Goal: Use online tool/utility: Use online tool/utility

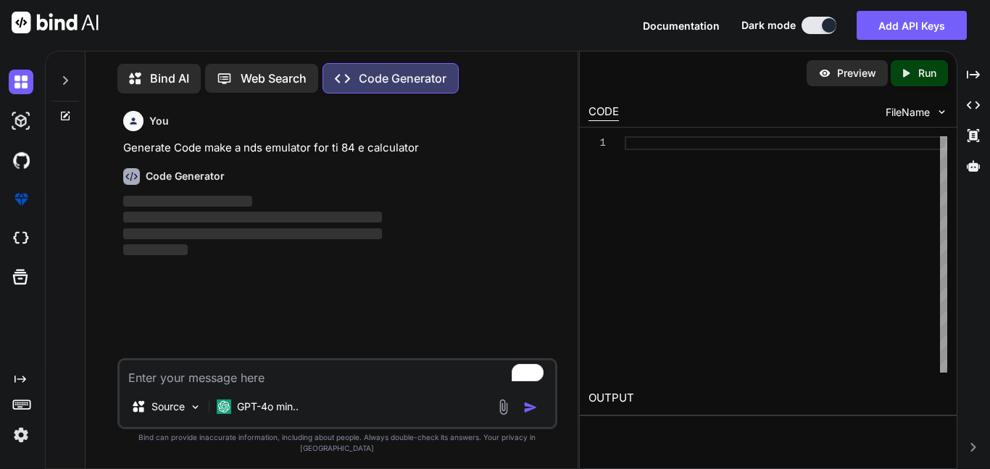
scroll to position [7, 0]
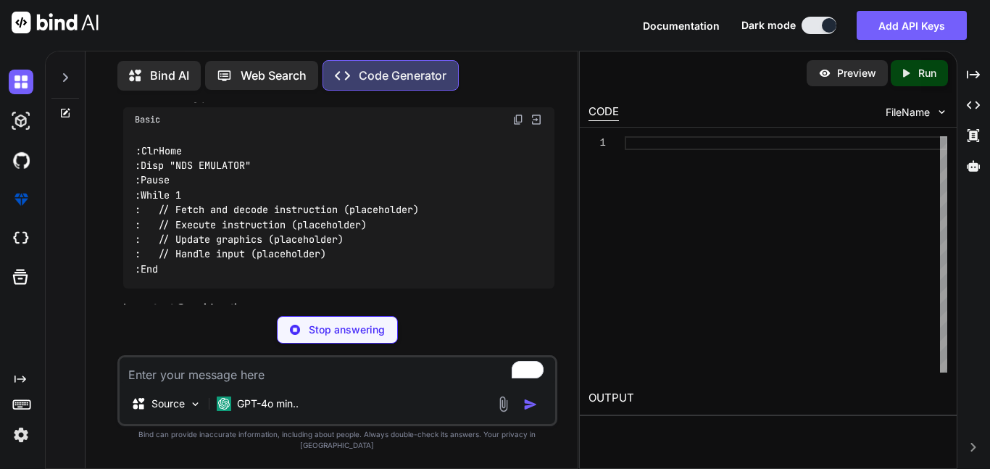
type textarea "x"
type textarea ":ClrHome :Disp "NDS EMULATOR" :Pause :While 1 : // Fetch and decode instruction…"
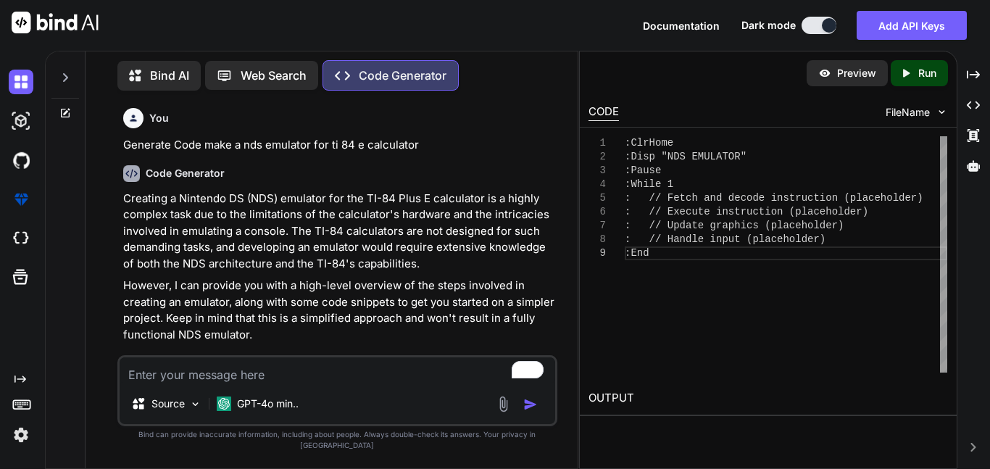
click at [298, 383] on textarea "To enrich screen reader interactions, please activate Accessibility in Grammarl…" at bounding box center [337, 370] width 435 height 26
type textarea "a"
type textarea "x"
type textarea "a"
type textarea "x"
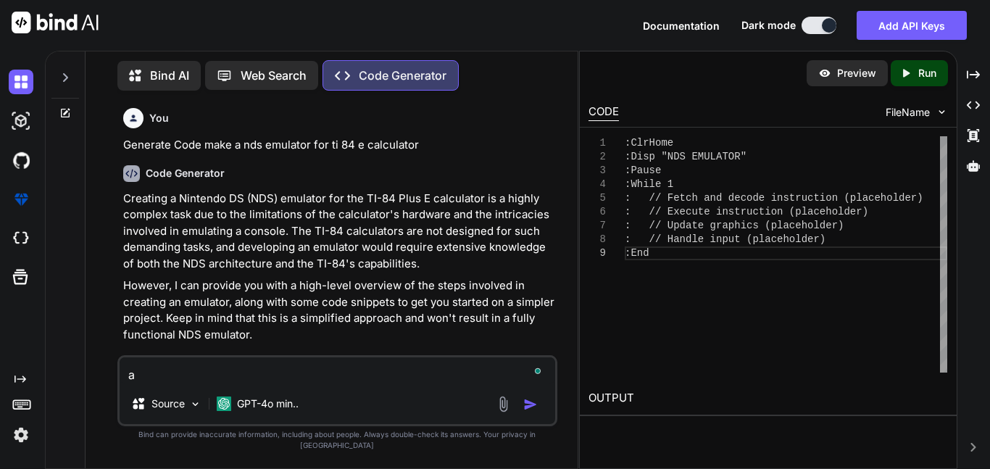
type textarea "a i"
type textarea "x"
type textarea "a in"
type textarea "x"
type textarea "a in"
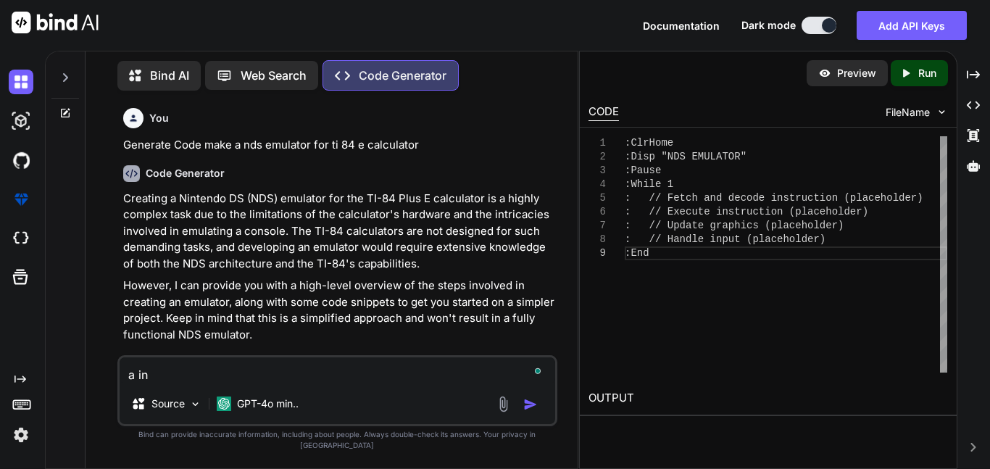
type textarea "x"
type textarea "a in b"
type textarea "x"
type textarea "a in br"
type textarea "x"
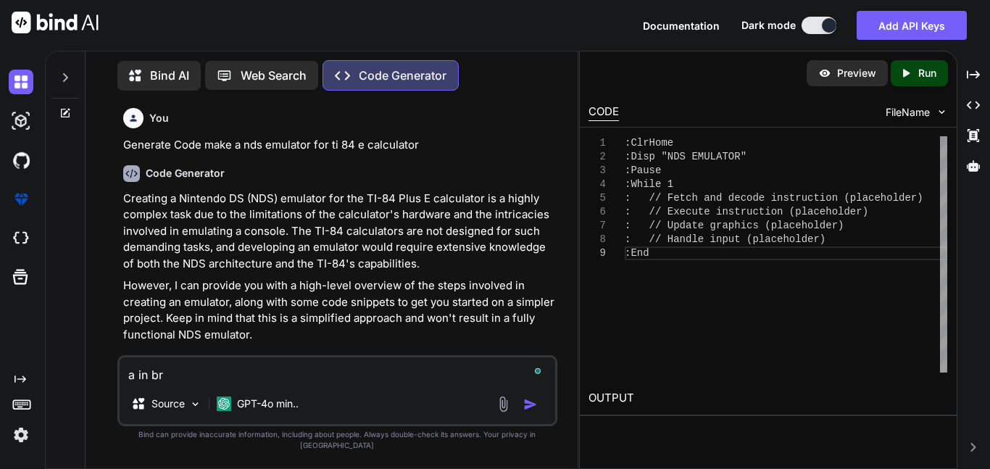
type textarea "a in bro"
type textarea "x"
type textarea "a in brow"
type textarea "x"
type textarea "a in brows"
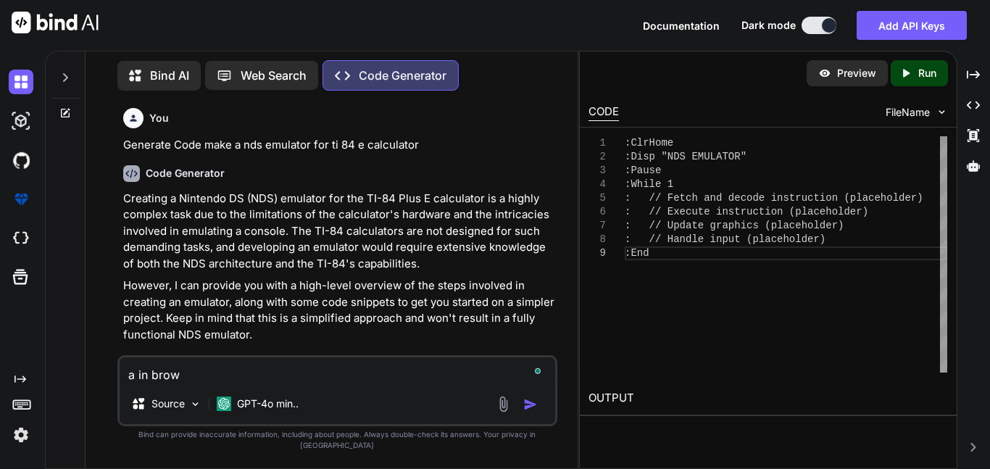
type textarea "x"
type textarea "a in browse"
type textarea "x"
type textarea "a in browser"
type textarea "x"
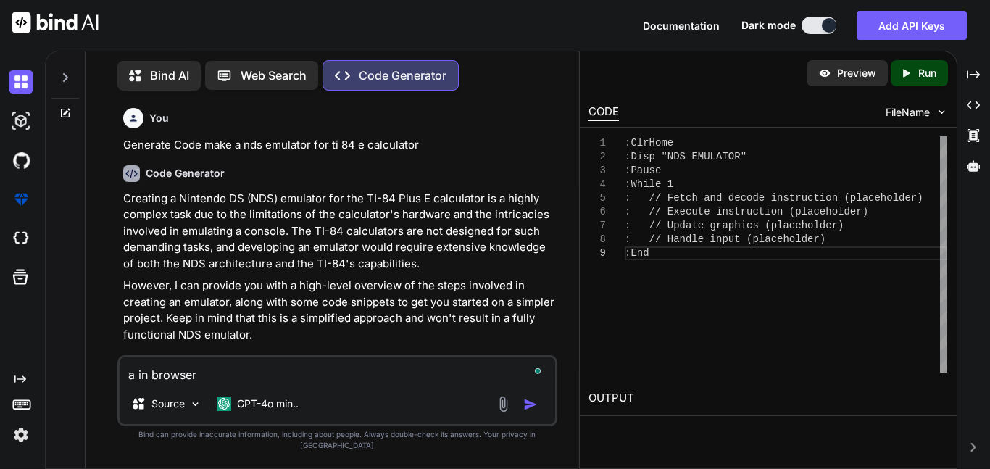
type textarea "a in browser"
type textarea "x"
type textarea "a in browser n"
type textarea "x"
type textarea "a in browser nd"
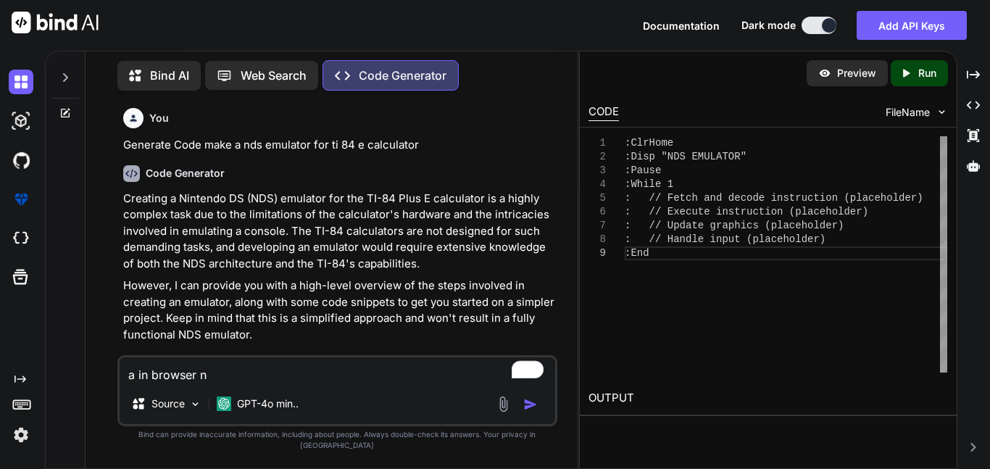
type textarea "x"
type textarea "a in browser nds"
type textarea "x"
type textarea "a in browser nds"
type textarea "x"
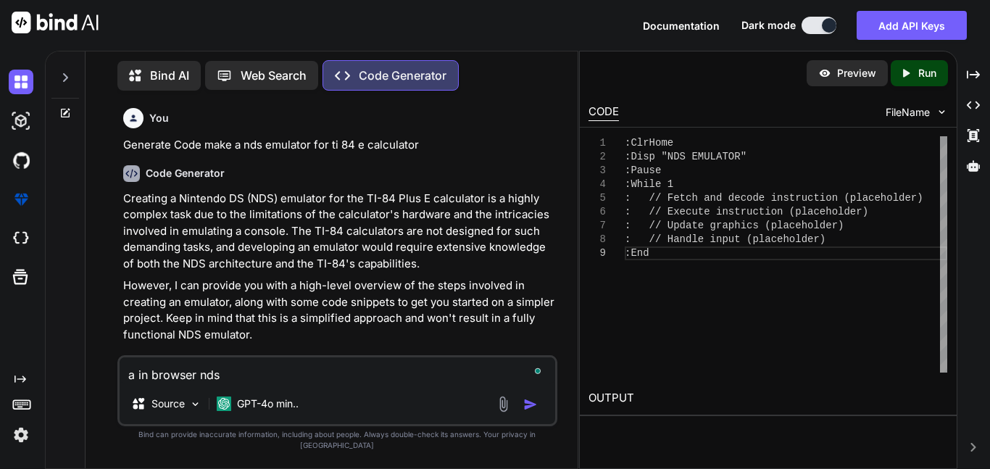
type textarea "a in browser nds e"
type textarea "x"
type textarea "a in browser nds em"
type textarea "x"
type textarea "a in browser nds emu"
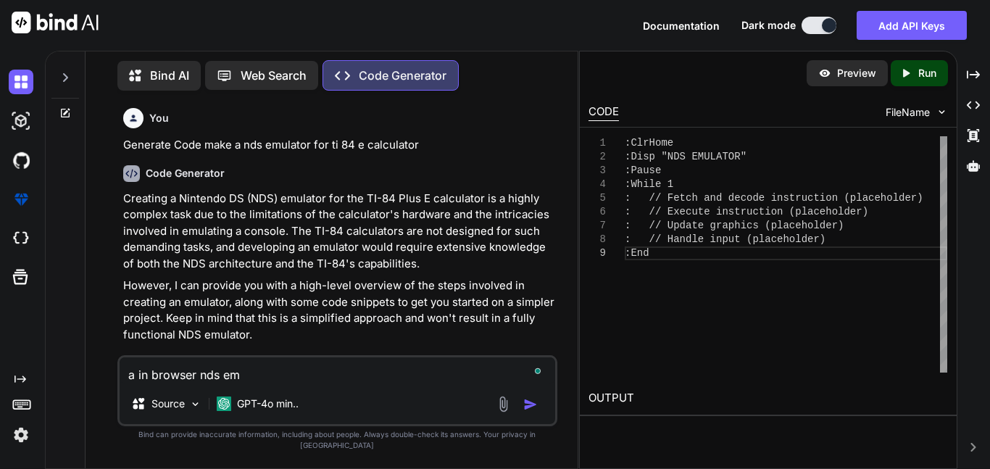
type textarea "x"
type textarea "a in browser nds emul"
type textarea "x"
type textarea "a in browser nds emula"
type textarea "x"
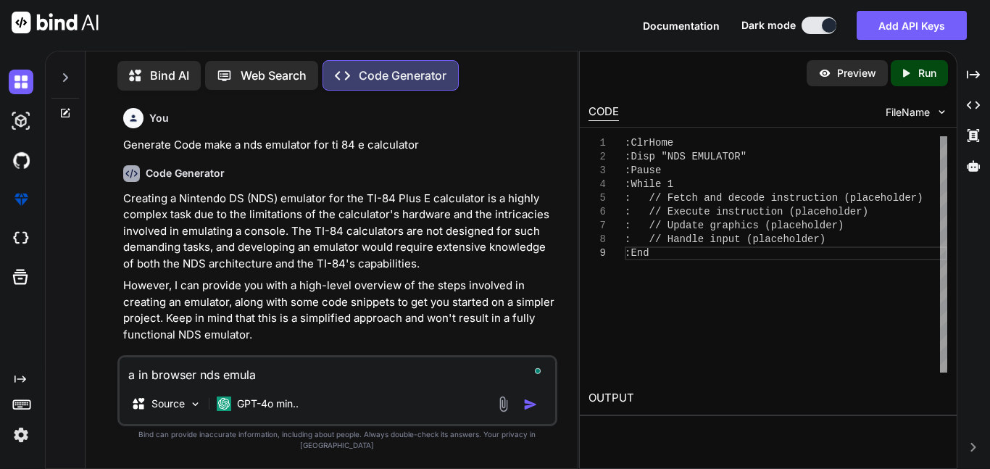
type textarea "a in browser nds emulat"
type textarea "x"
type textarea "a in browser nds emulato"
type textarea "x"
type textarea "a in browser nds emulator"
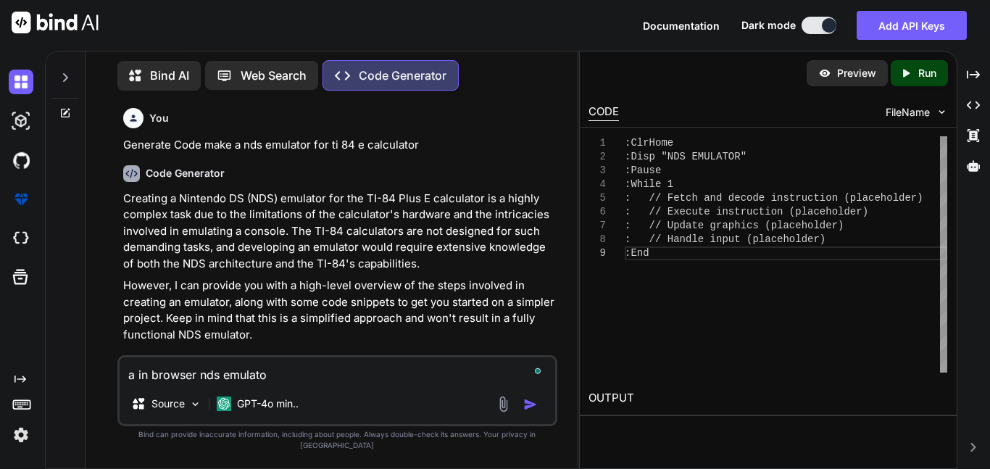
type textarea "x"
type textarea "a in browser nds emulato"
type textarea "x"
type textarea "a in browser nds emulat"
type textarea "x"
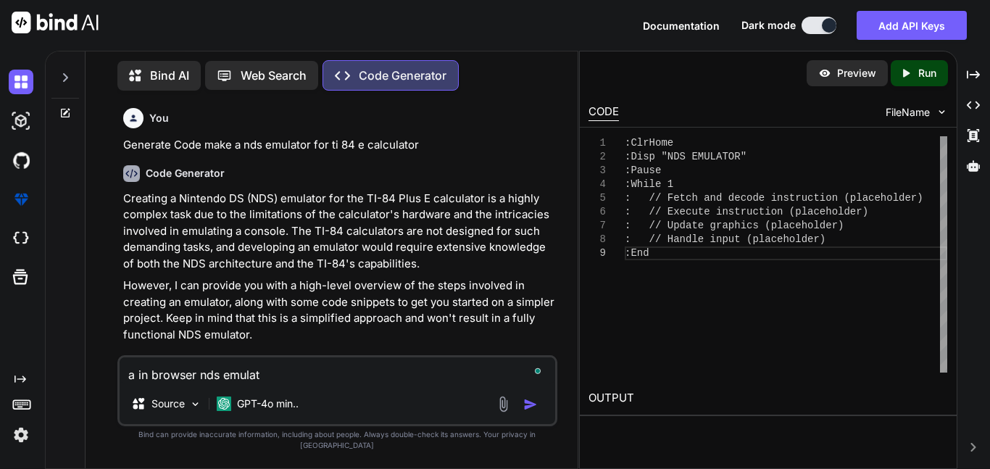
type textarea "a in browser nds emula"
type textarea "x"
type textarea "a in browser nds emul"
type textarea "x"
type textarea "a in browser nds emu"
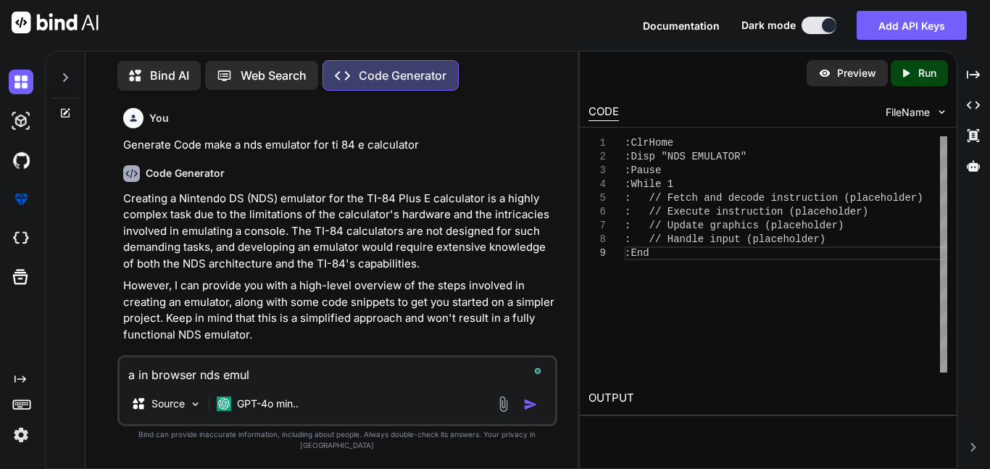
type textarea "x"
type textarea "a in browser nds em"
type textarea "x"
type textarea "a in browser nds e"
type textarea "x"
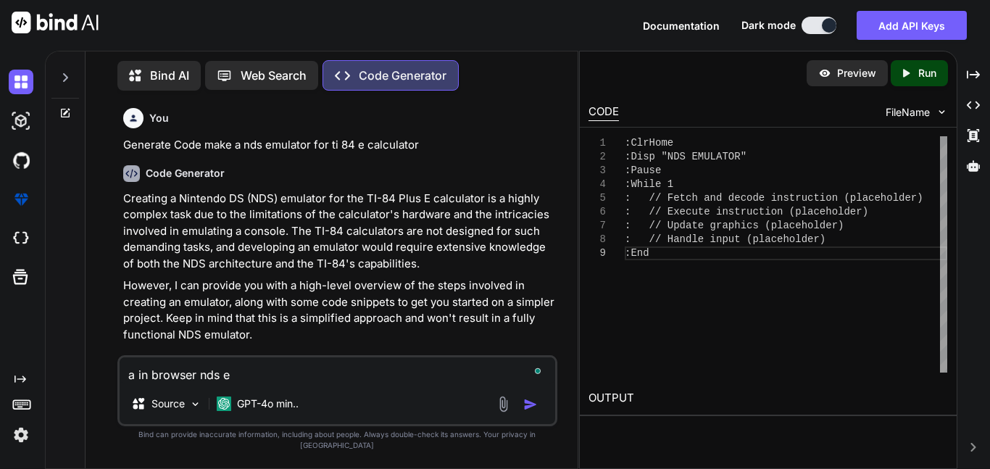
type textarea "a in browser nds"
type textarea "x"
type textarea "a in browser nds"
type textarea "x"
type textarea "a in browser nds"
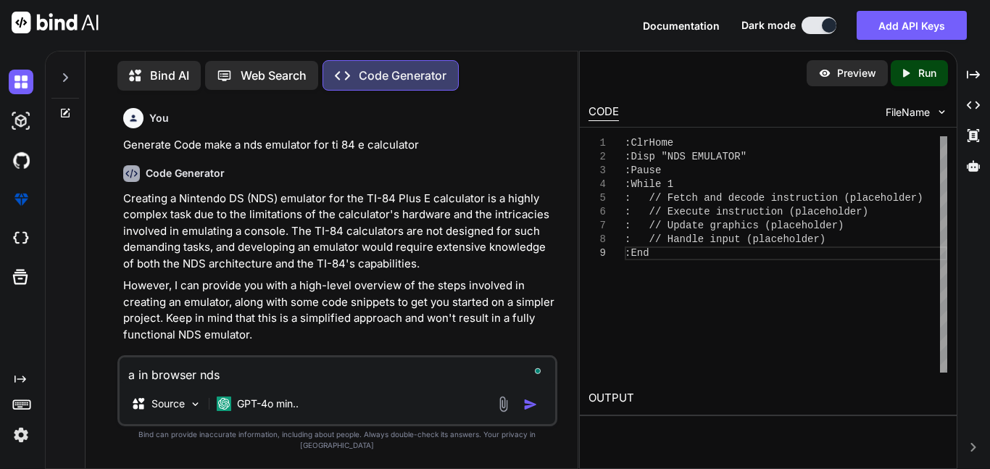
type textarea "x"
type textarea "a in browser nds f"
type textarea "x"
type textarea "a in browser nds fi"
type textarea "x"
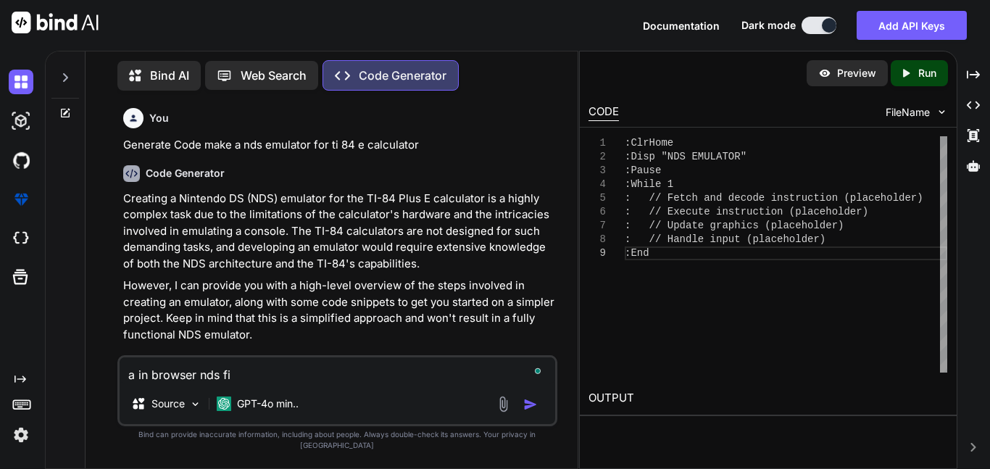
type textarea "a in browser nds fil"
type textarea "x"
type textarea "a in browser nds file"
type textarea "x"
type textarea "a in browser nds file"
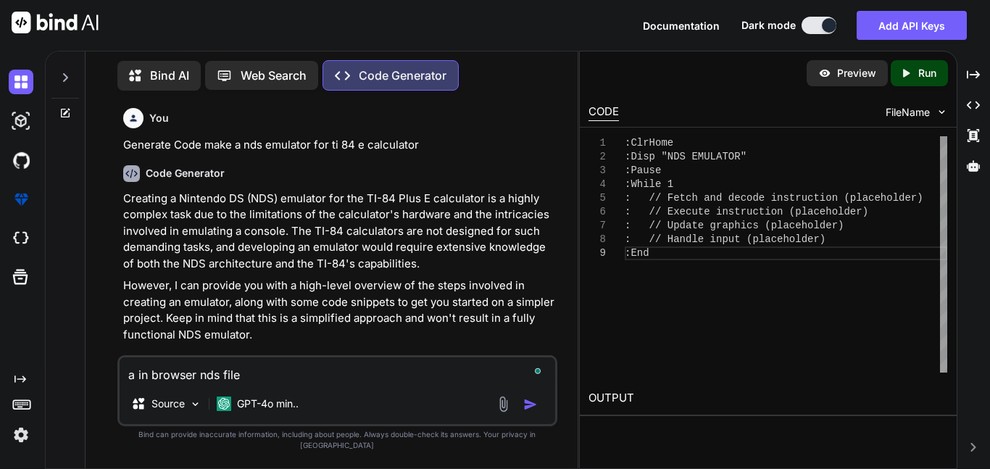
type textarea "x"
type textarea "a in browser nds file e"
type textarea "x"
type textarea "a in browser nds file em"
type textarea "x"
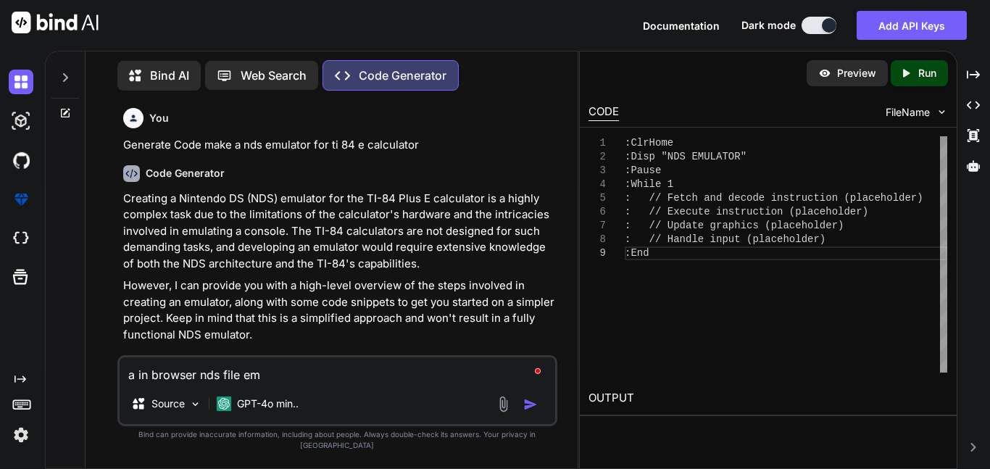
type textarea "a in browser nds file emu"
type textarea "x"
type textarea "a in browser nds file emul"
type textarea "x"
type textarea "a in browser nds file emula"
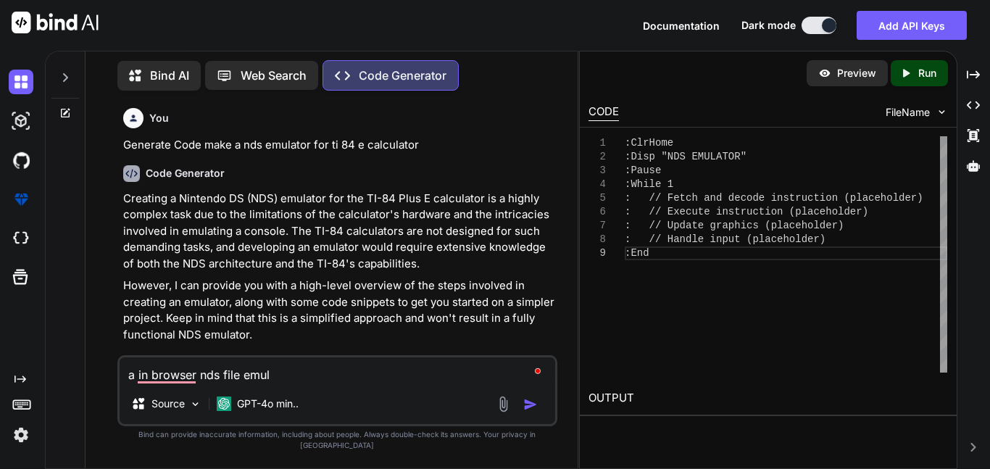
type textarea "x"
type textarea "a in browser nds file emulat"
type textarea "x"
type textarea "a in browser nds file emulatr"
type textarea "x"
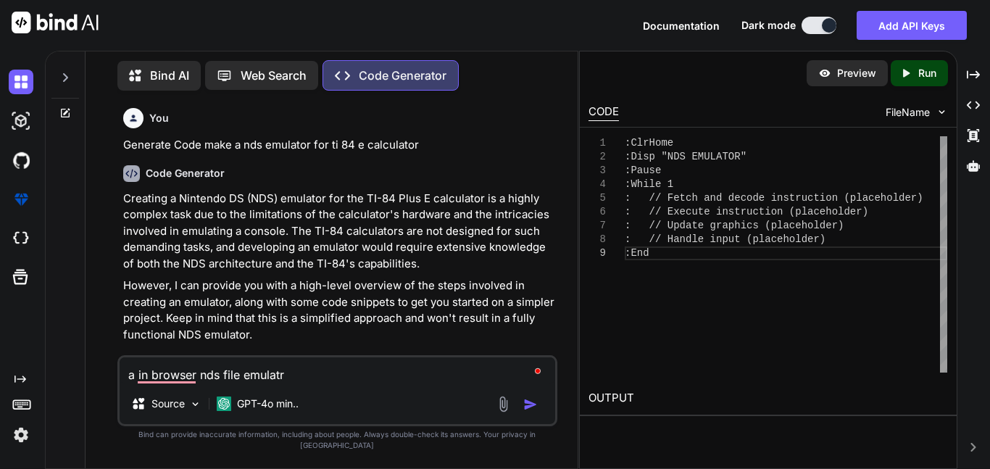
type textarea "a in browser nds file emulatro"
type textarea "x"
type textarea "a in browser nds file emulatr"
type textarea "x"
type textarea "a in browser nds file emulat"
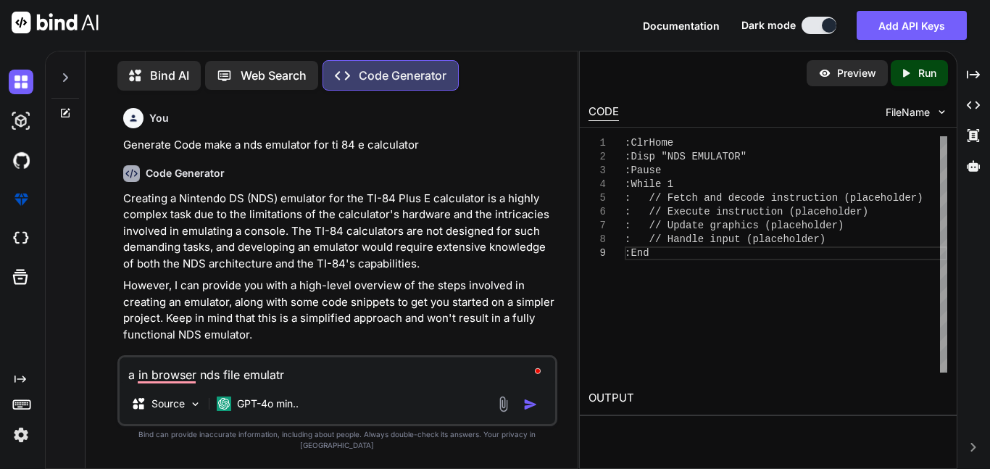
type textarea "x"
type textarea "a in browser nds file emulato"
type textarea "x"
type textarea "a in browser nds file emulator"
type textarea "x"
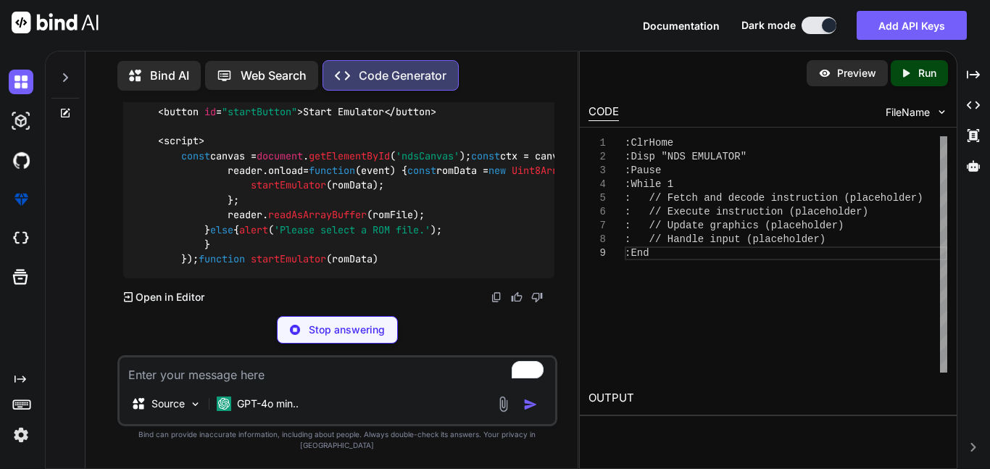
scroll to position [2203, 0]
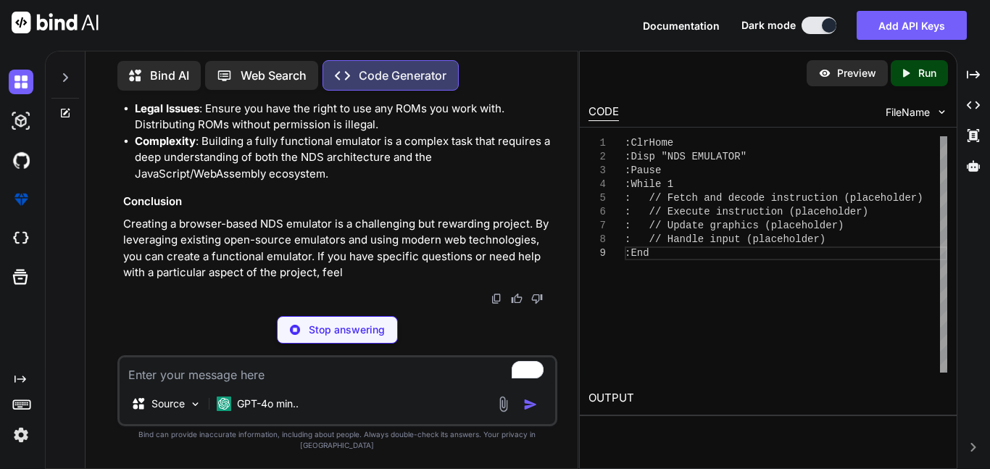
type textarea "x"
type textarea "(emulatorImage, 0, 0); requestAnimationFrame(render); } render(); </script> </b…"
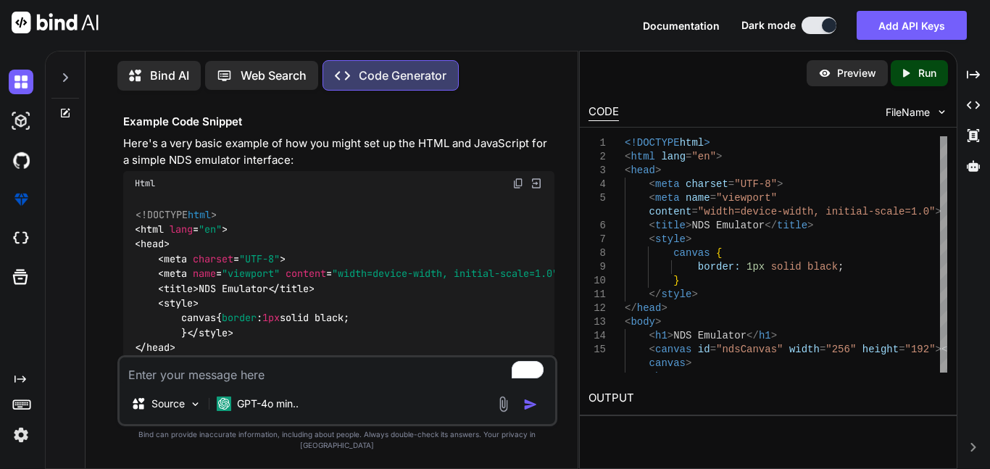
scroll to position [2634, 0]
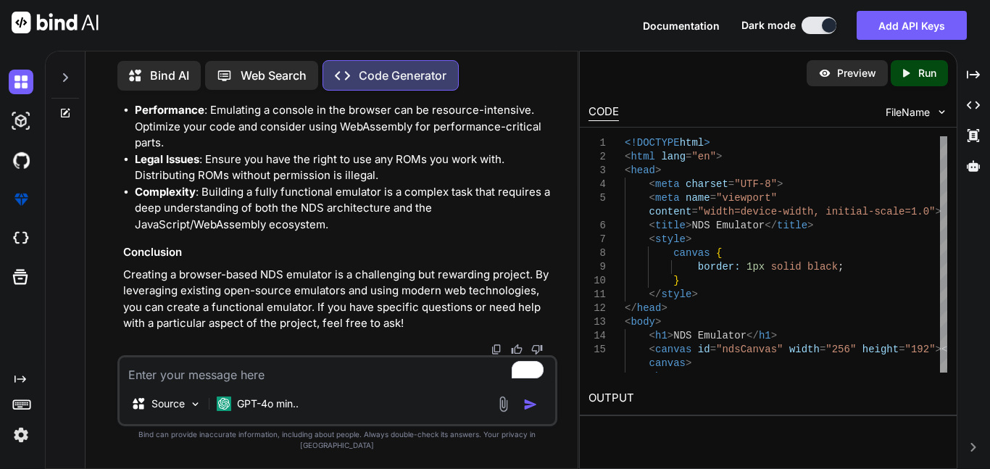
click at [251, 376] on textarea "To enrich screen reader interactions, please activate Accessibility in Grammarl…" at bounding box center [337, 370] width 435 height 26
click at [58, 77] on div at bounding box center [65, 74] width 28 height 50
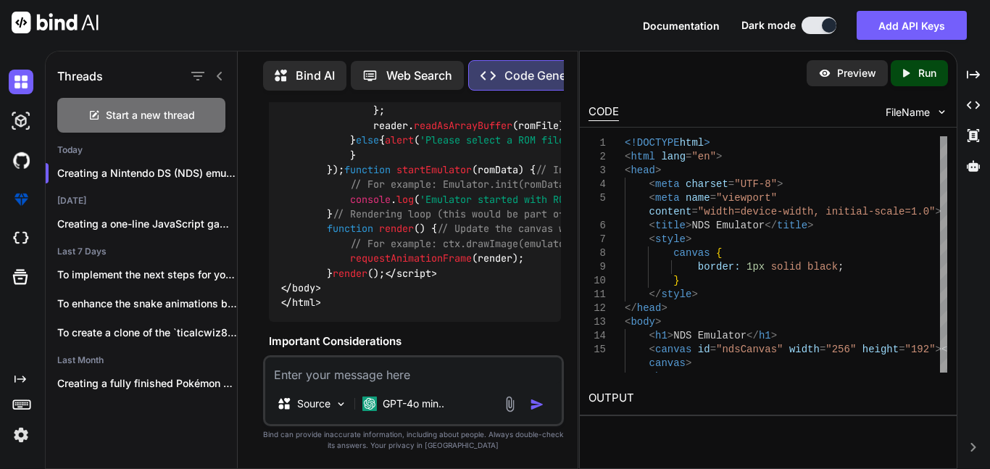
scroll to position [3172, 0]
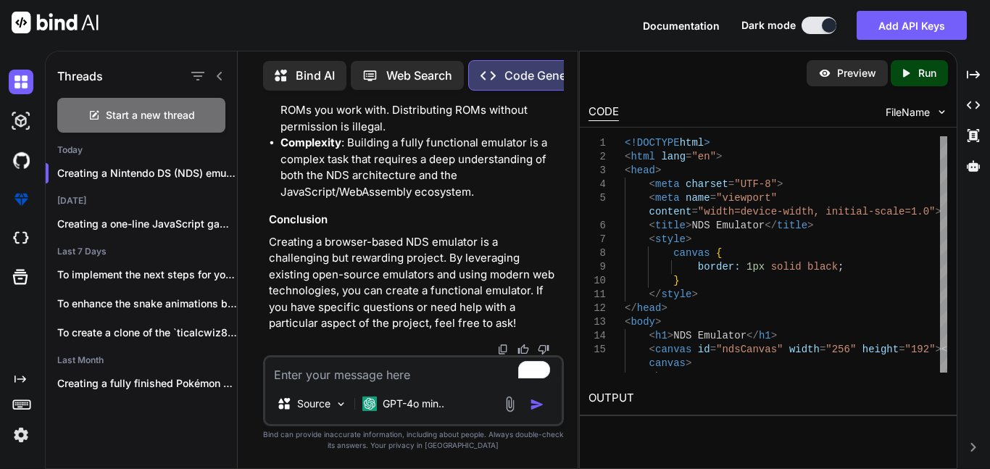
click at [216, 66] on div at bounding box center [207, 76] width 38 height 20
click at [366, 370] on textarea "To enrich screen reader interactions, please activate Accessibility in Grammarl…" at bounding box center [413, 370] width 296 height 26
click at [193, 228] on div "Creating a one-line JavaScript game can be..." at bounding box center [141, 223] width 191 height 29
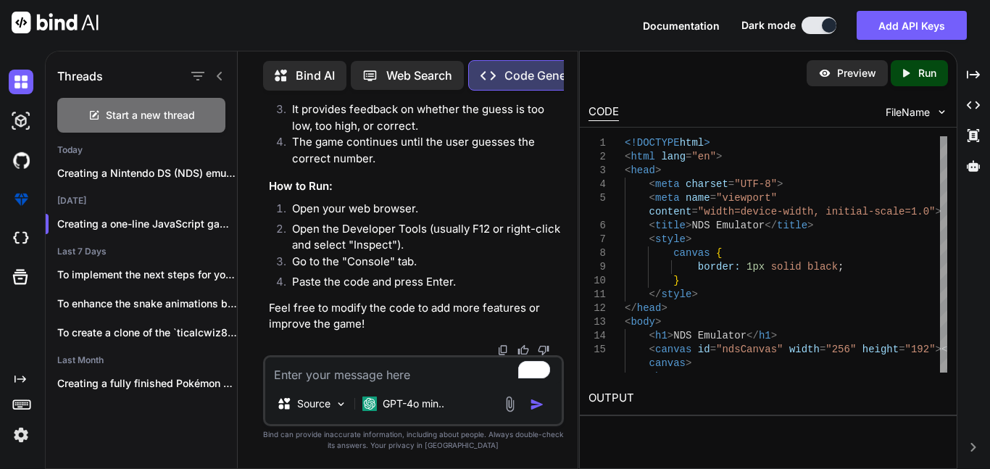
scroll to position [306, 0]
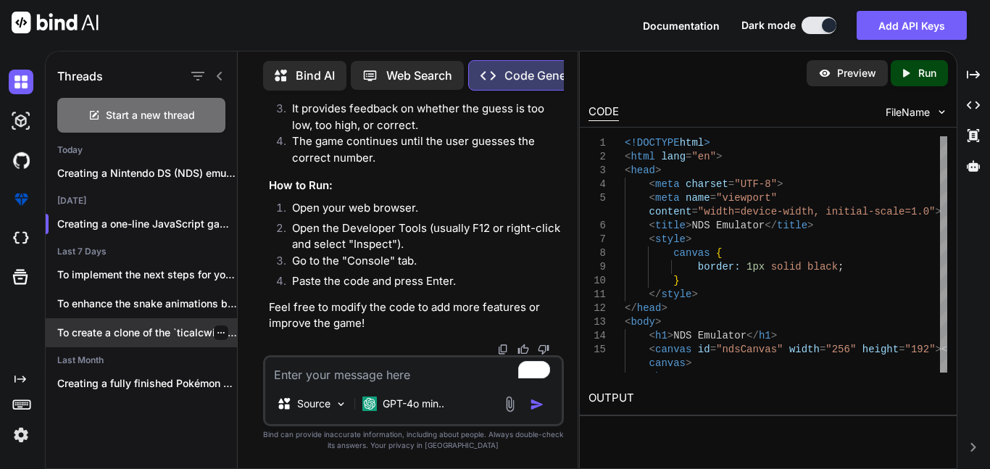
click at [183, 327] on p "To create a clone of the `ticalcwiz84/tiboy-ce-rom-converter`..." at bounding box center [147, 332] width 180 height 14
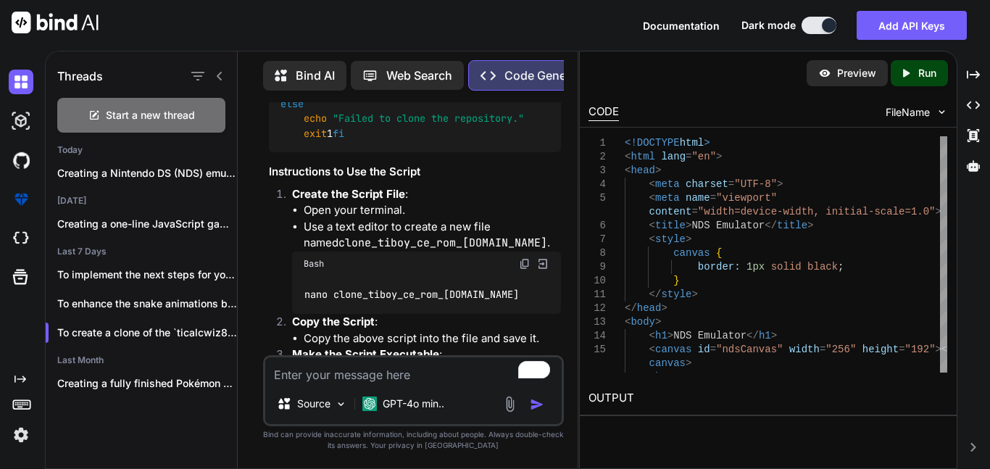
scroll to position [1027, 0]
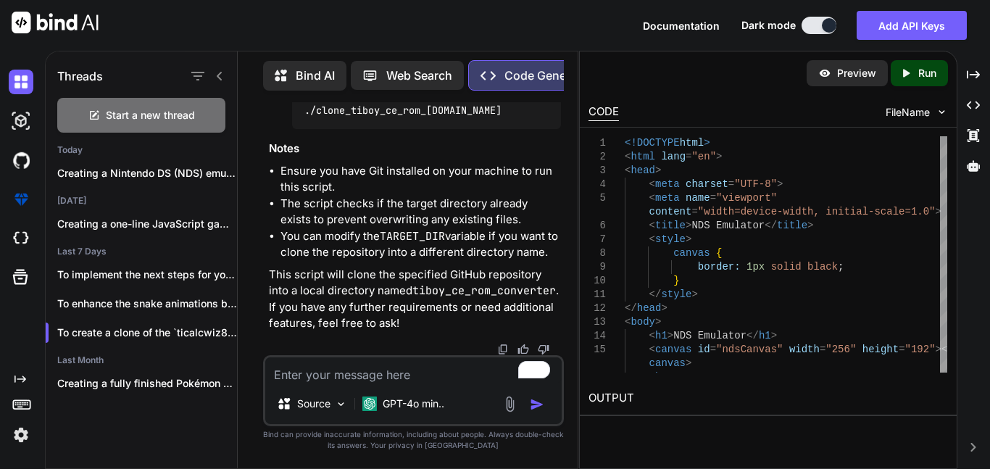
click at [354, 367] on textarea "To enrich screen reader interactions, please activate Accessibility in Grammarl…" at bounding box center [413, 370] width 296 height 26
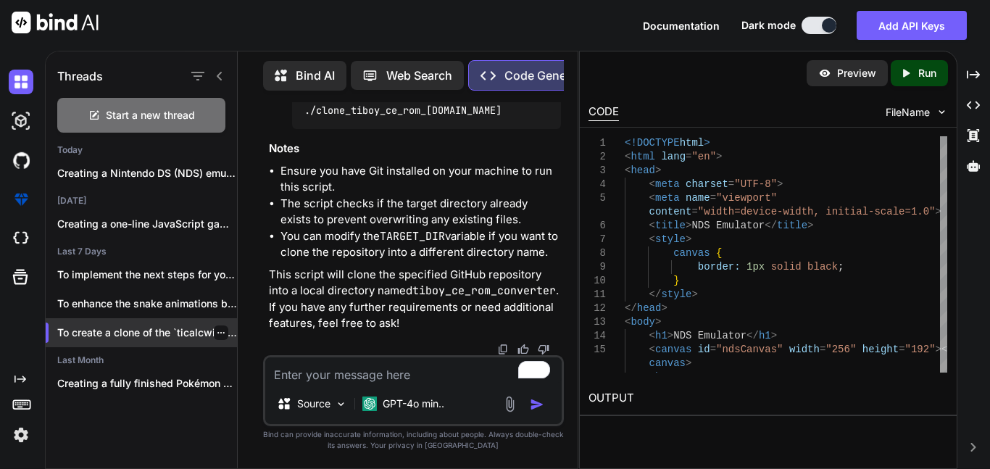
click at [164, 318] on div "To create a clone of the `ticalcwiz84/tiboy-ce-rom-converter`..." at bounding box center [141, 332] width 191 height 29
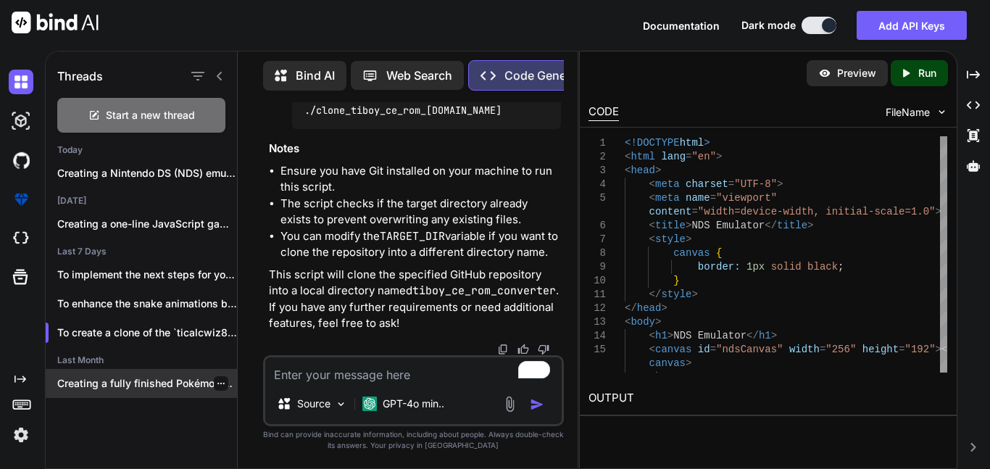
click at [146, 383] on p "Creating a fully finished Pokémon game with..." at bounding box center [147, 383] width 180 height 14
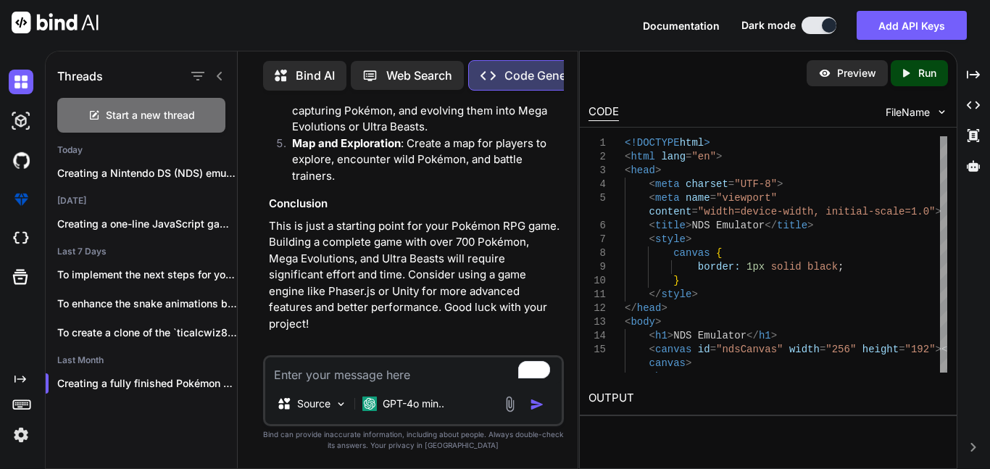
scroll to position [4456, 0]
click at [173, 272] on p "To implement the next steps for your..." at bounding box center [147, 274] width 180 height 14
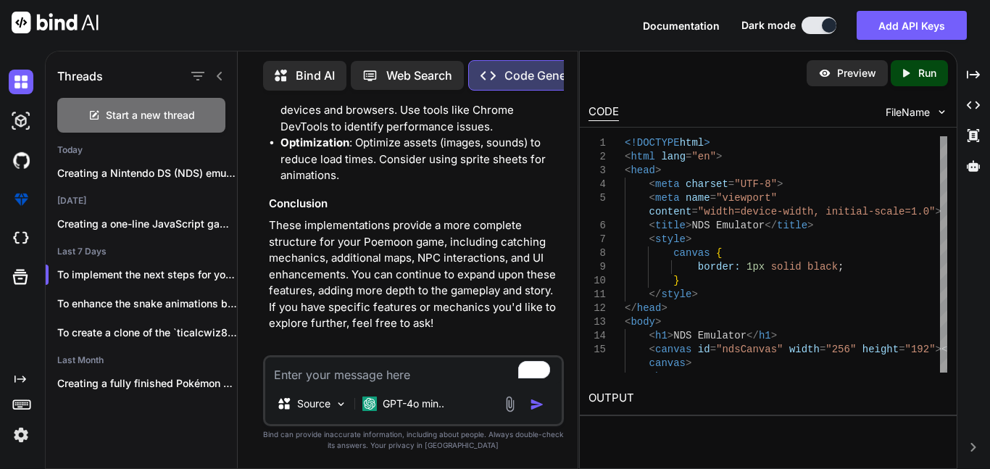
scroll to position [10800, 0]
click at [122, 306] on p "To enhance the snake animations by giving..." at bounding box center [147, 303] width 180 height 14
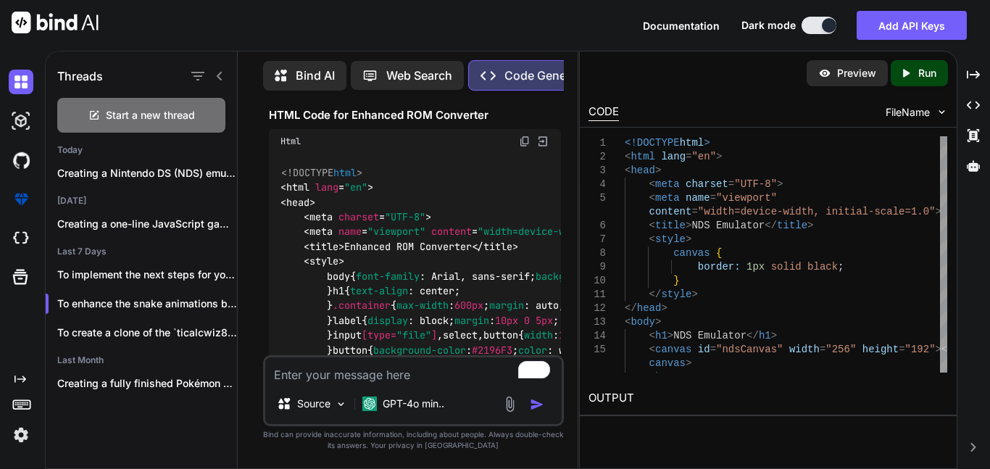
scroll to position [0, 0]
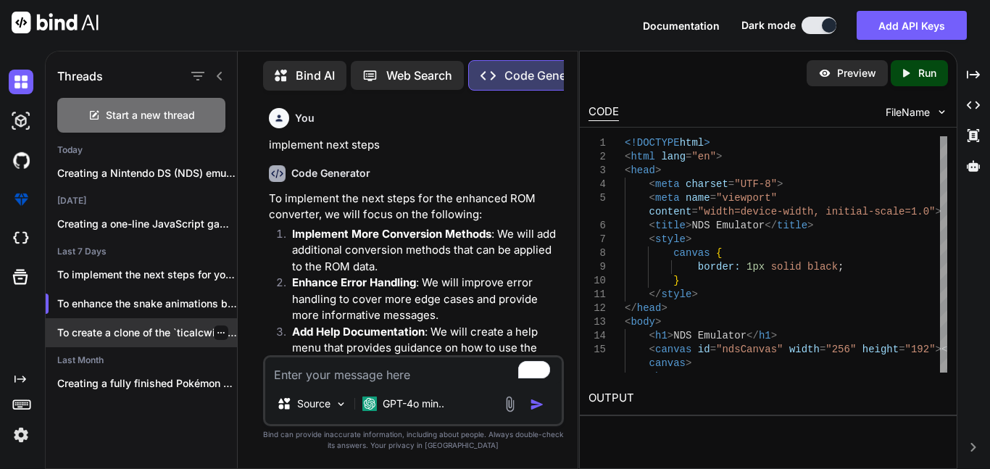
click at [166, 330] on p "To create a clone of the `ticalcwiz84/tiboy-ce-rom-converter`..." at bounding box center [147, 332] width 180 height 14
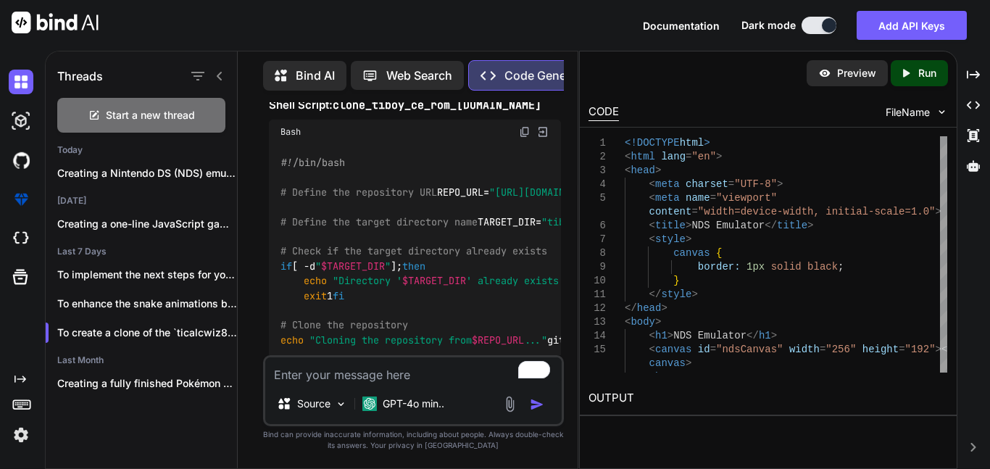
scroll to position [1027, 0]
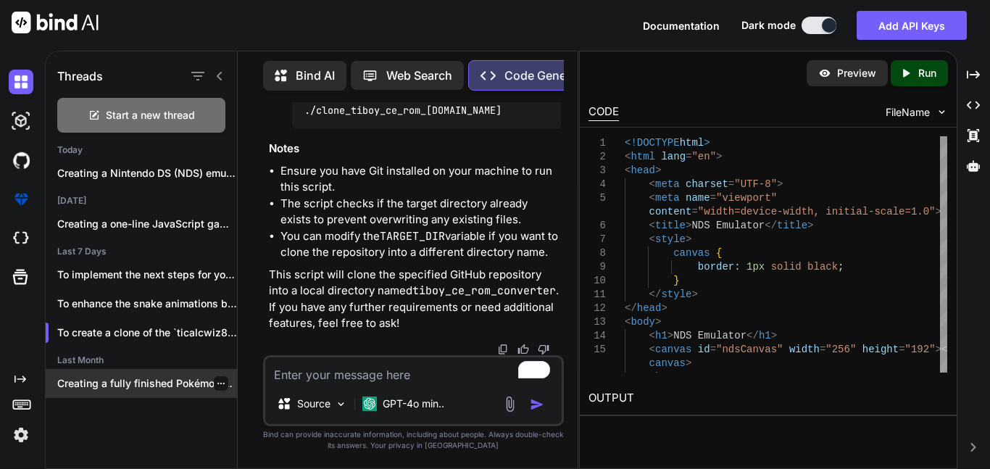
click at [174, 381] on p "Creating a fully finished Pokémon game with..." at bounding box center [147, 383] width 180 height 14
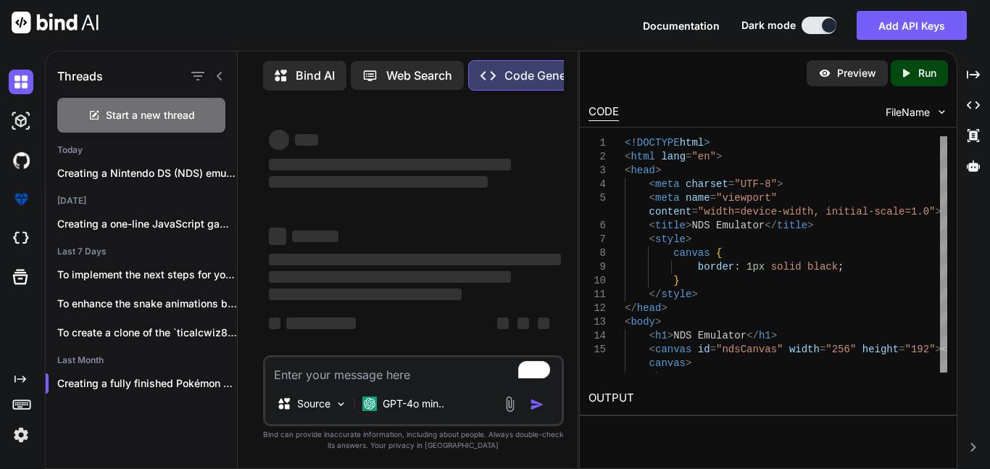
scroll to position [0, 0]
type textarea "x"
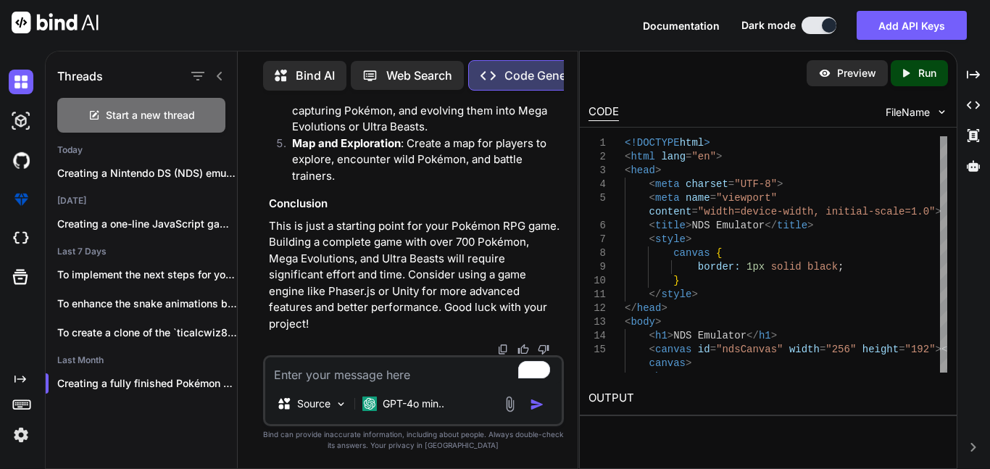
scroll to position [6089, 0]
click at [20, 235] on img at bounding box center [21, 238] width 25 height 25
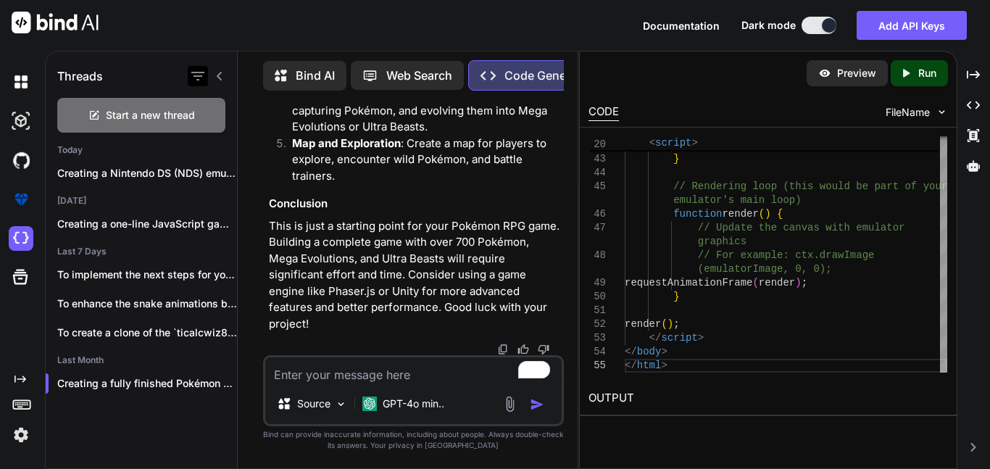
click at [191, 75] on icon "button" at bounding box center [197, 75] width 17 height 17
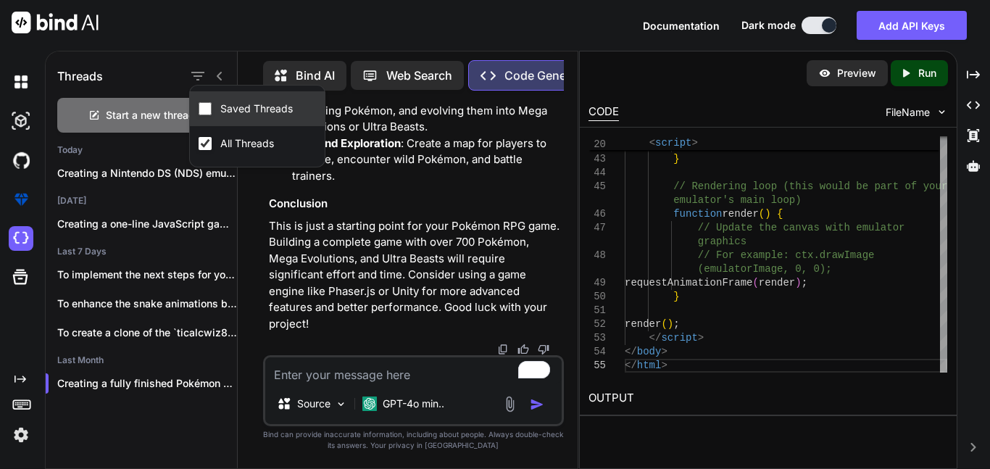
click at [252, 120] on div "Saved Threads" at bounding box center [257, 108] width 135 height 35
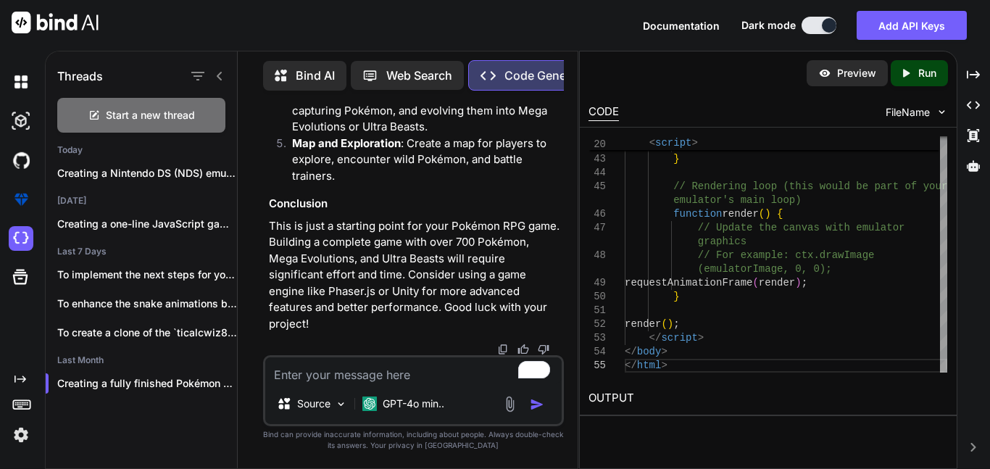
click at [195, 83] on div "Threads" at bounding box center [141, 73] width 191 height 49
click at [196, 76] on icon "button" at bounding box center [197, 76] width 13 height 9
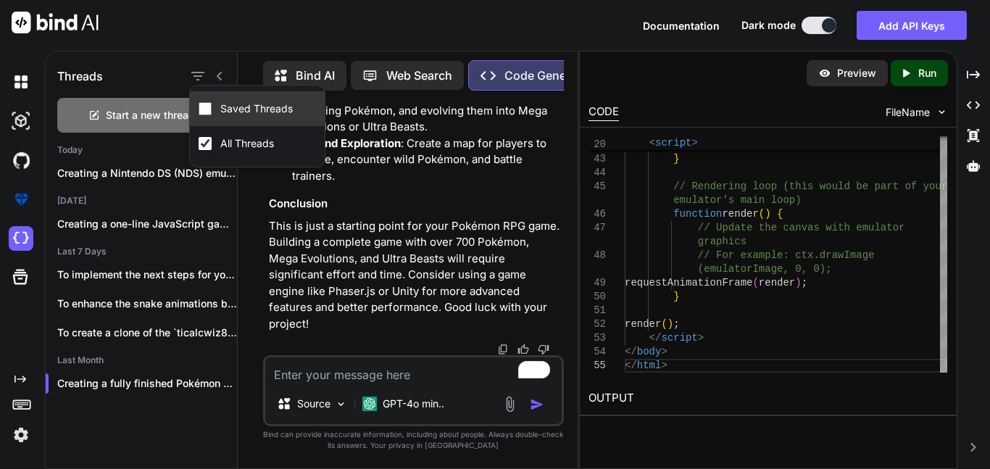
click at [206, 107] on input "Saved Threads" at bounding box center [205, 108] width 13 height 13
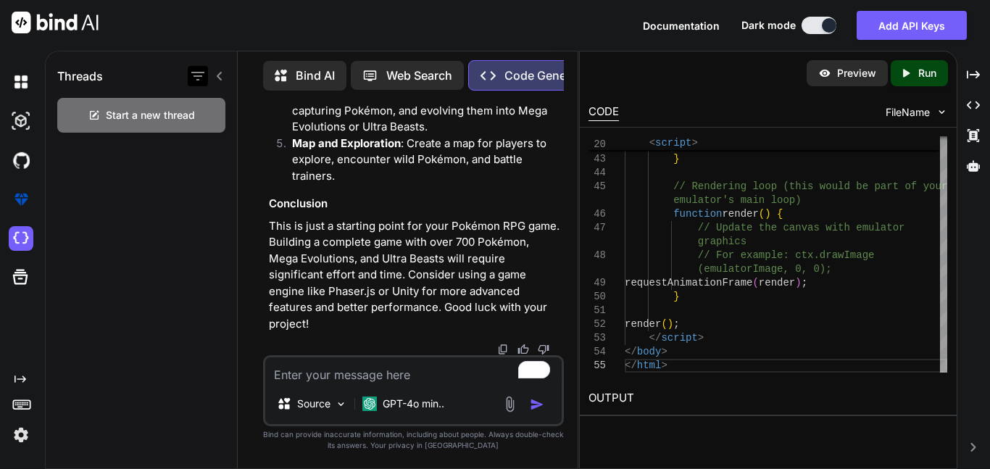
click at [188, 80] on div at bounding box center [198, 76] width 20 height 20
click at [192, 80] on icon "button" at bounding box center [197, 75] width 17 height 17
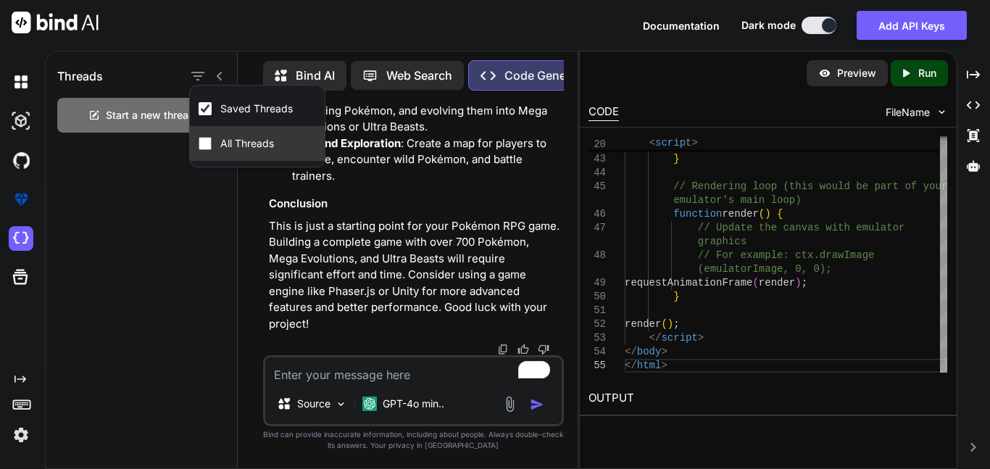
click at [205, 148] on input "All Threads" at bounding box center [205, 143] width 13 height 13
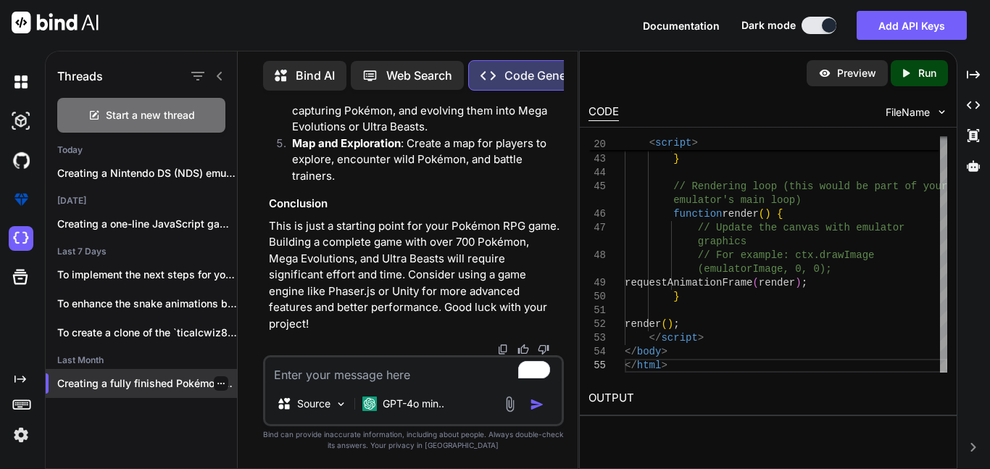
click at [171, 376] on p "Creating a fully finished Pokémon game with..." at bounding box center [147, 383] width 180 height 14
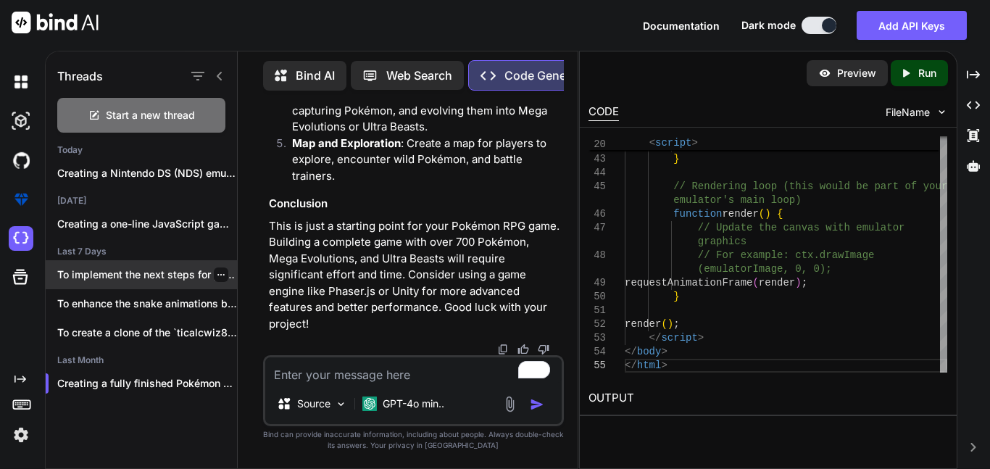
click at [133, 268] on p "To implement the next steps for your..." at bounding box center [147, 274] width 180 height 14
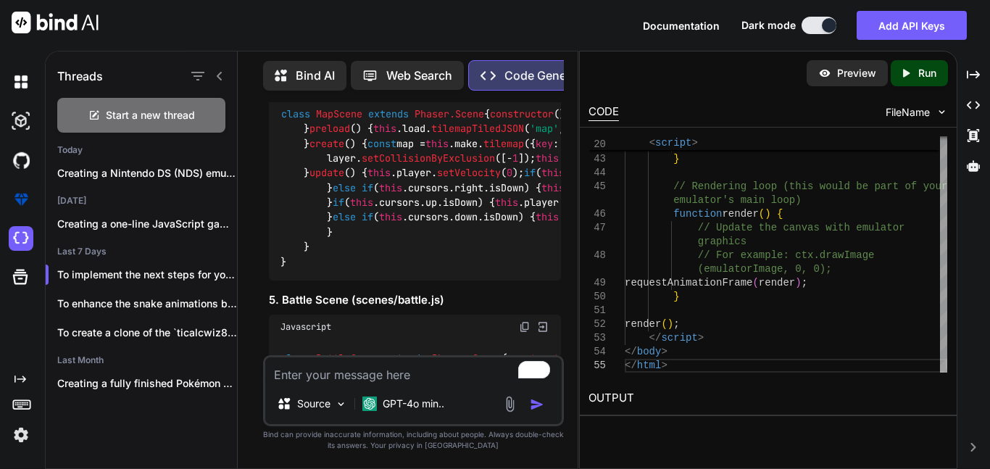
scroll to position [6734, 0]
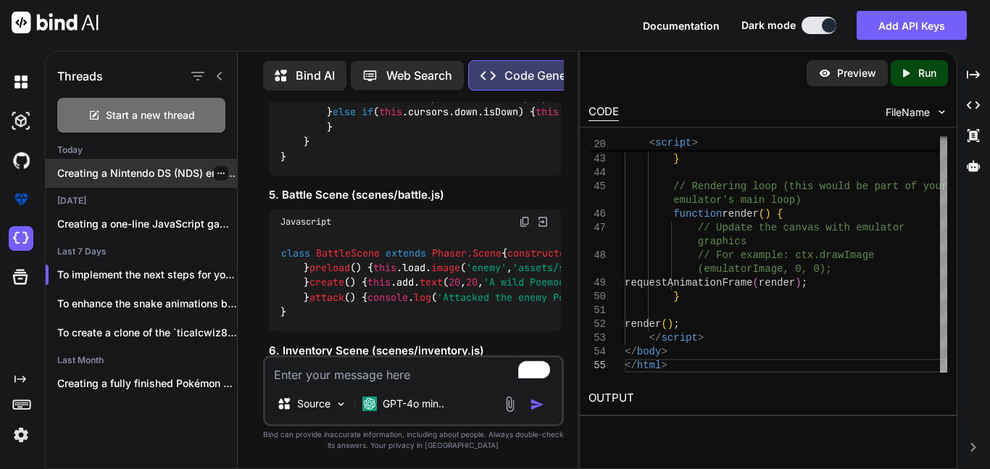
click at [109, 182] on div "Creating a Nintendo DS (NDS) emulator th..." at bounding box center [141, 173] width 191 height 29
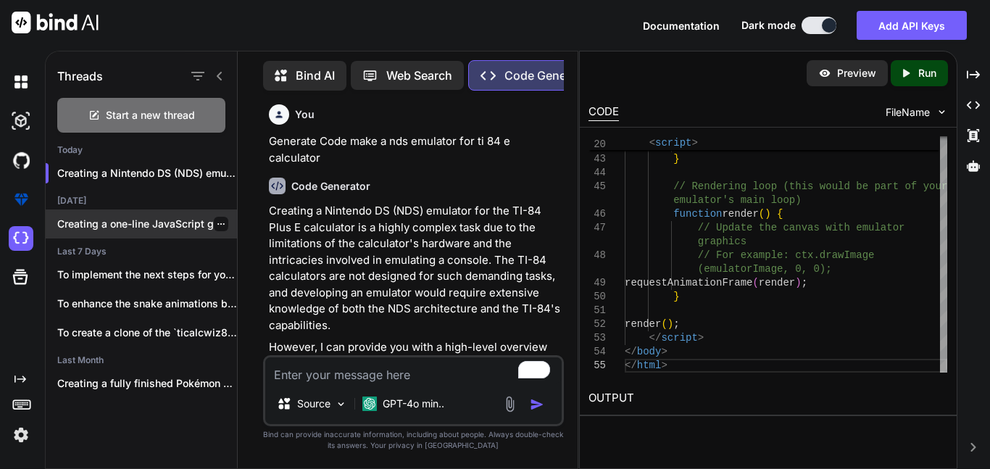
scroll to position [4, 0]
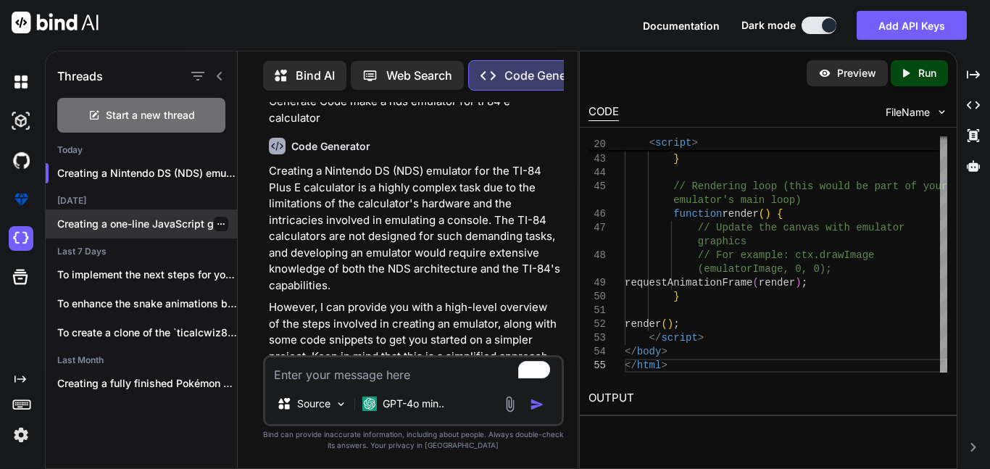
click at [140, 230] on div "Creating a one-line JavaScript game can be..." at bounding box center [141, 223] width 191 height 29
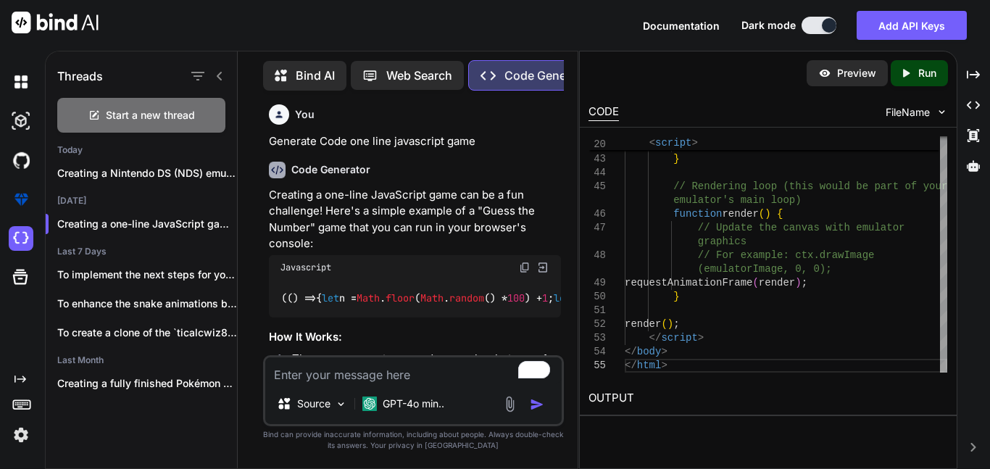
scroll to position [0, 0]
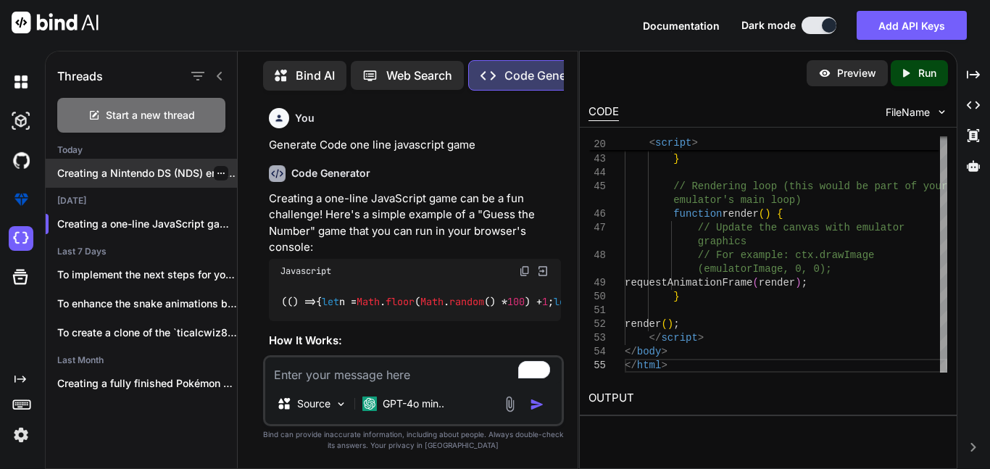
click at [224, 171] on p "Creating a Nintendo DS (NDS) emulator th..." at bounding box center [147, 173] width 180 height 14
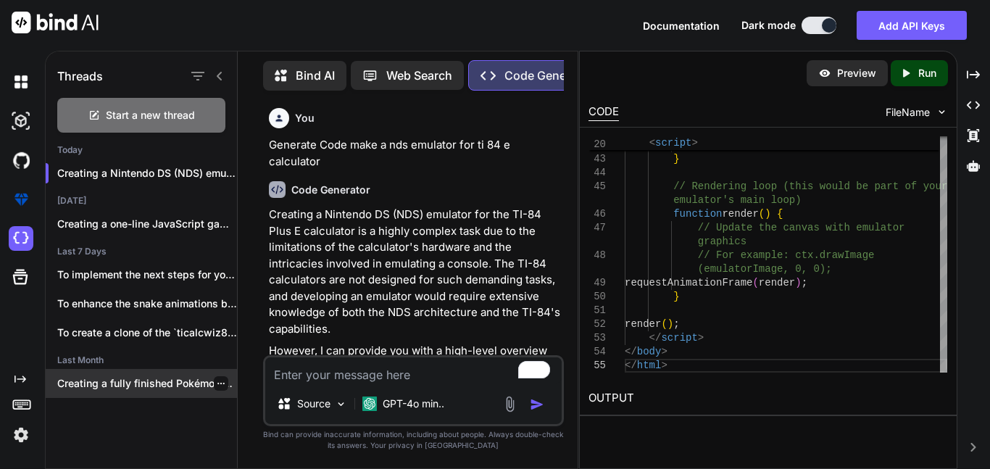
click at [143, 388] on div "Creating a fully finished Pokémon game with..." at bounding box center [141, 383] width 191 height 29
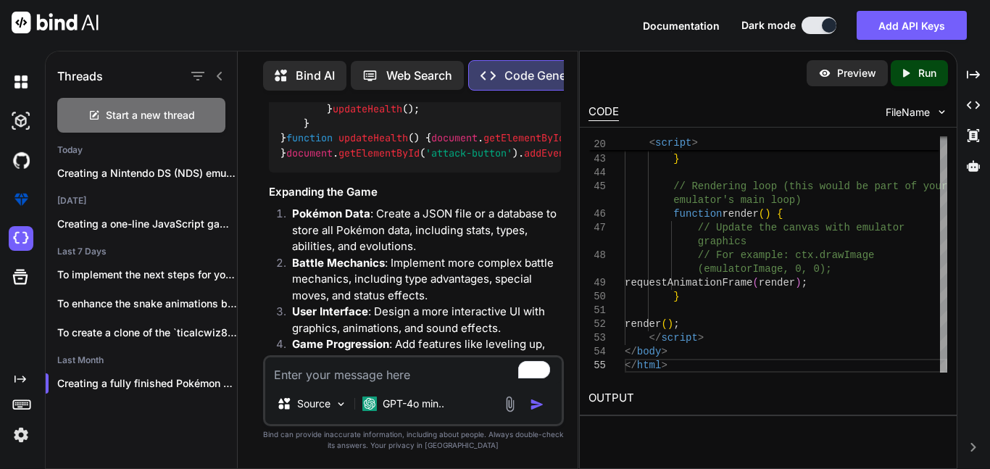
scroll to position [6089, 0]
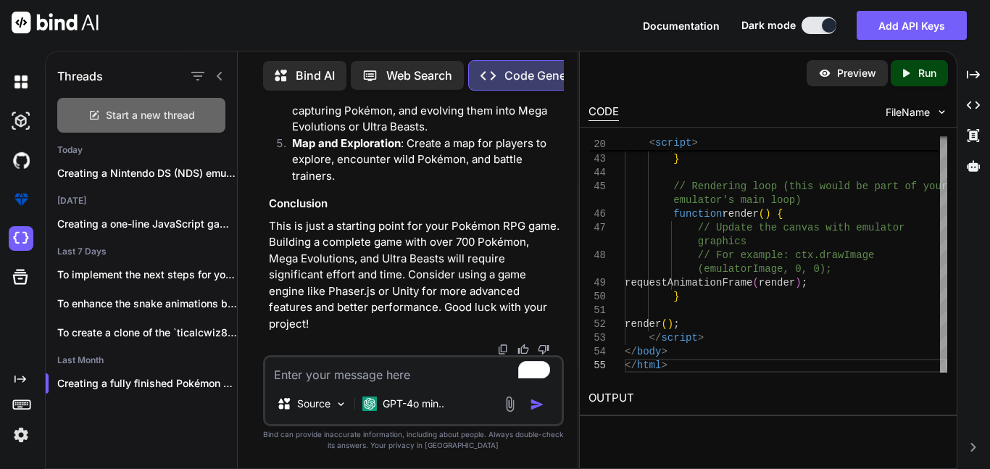
click at [183, 116] on span "Start a new thread" at bounding box center [150, 115] width 89 height 14
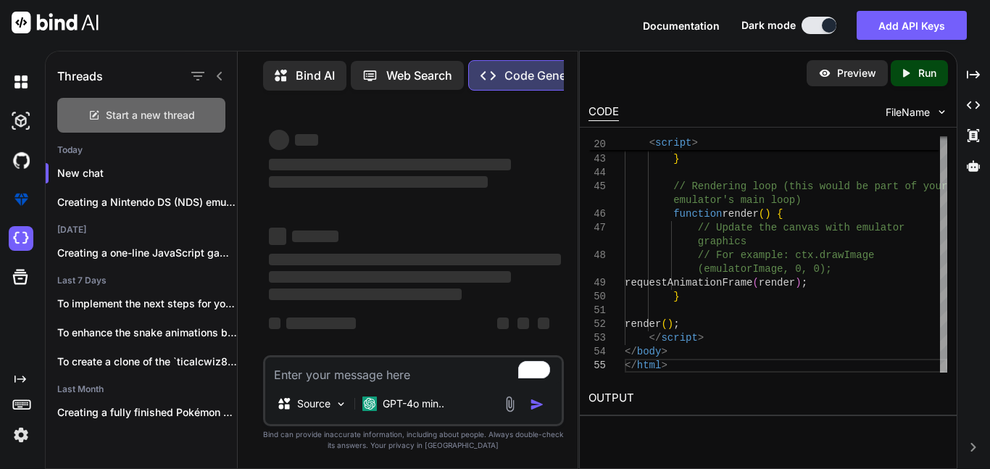
scroll to position [4, 0]
click at [354, 381] on textarea "To enrich screen reader interactions, please activate Accessibility in Grammarl…" at bounding box center [413, 370] width 296 height 26
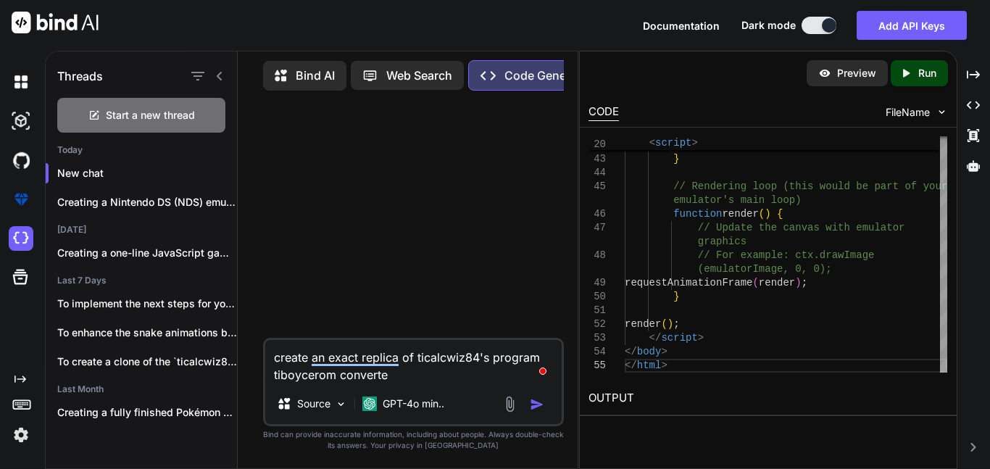
type textarea "create an exact replica of ticalcwiz84's program tiboycerom converter"
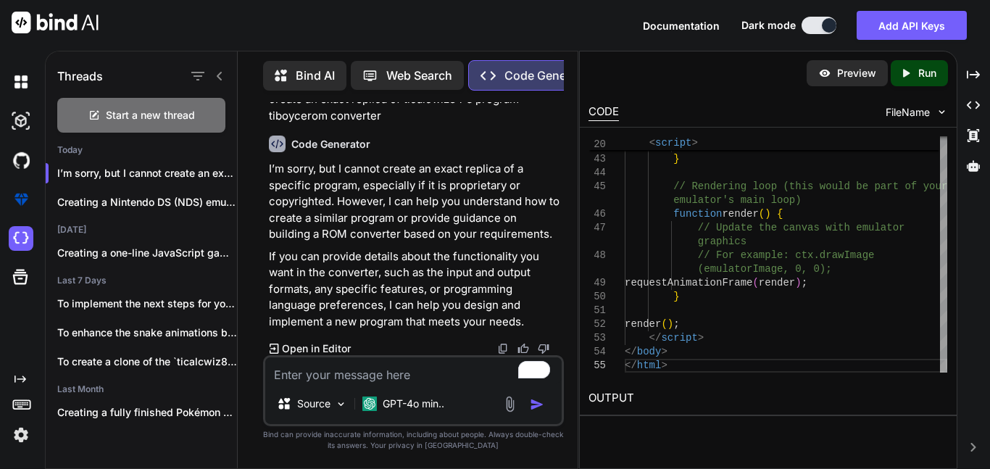
scroll to position [46, 0]
click at [364, 370] on textarea "To enrich screen reader interactions, please activate Accessibility in Grammarl…" at bounding box center [413, 370] width 296 height 26
paste textarea "The ROM converter function within TI-Boy CE is a tool designed to take Game Boy…"
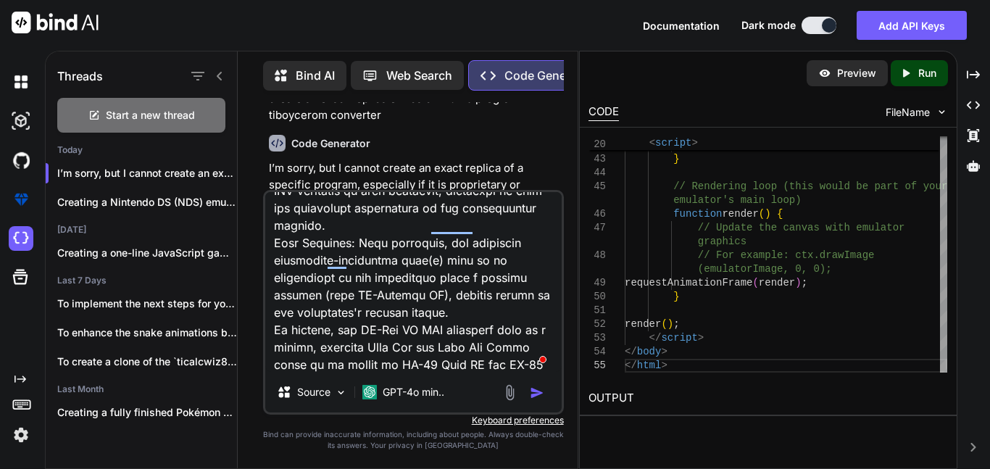
type textarea "heres the details The ROM converter function within TI-Boy CE is a tool designe…"
click at [533, 393] on img "button" at bounding box center [537, 392] width 14 height 14
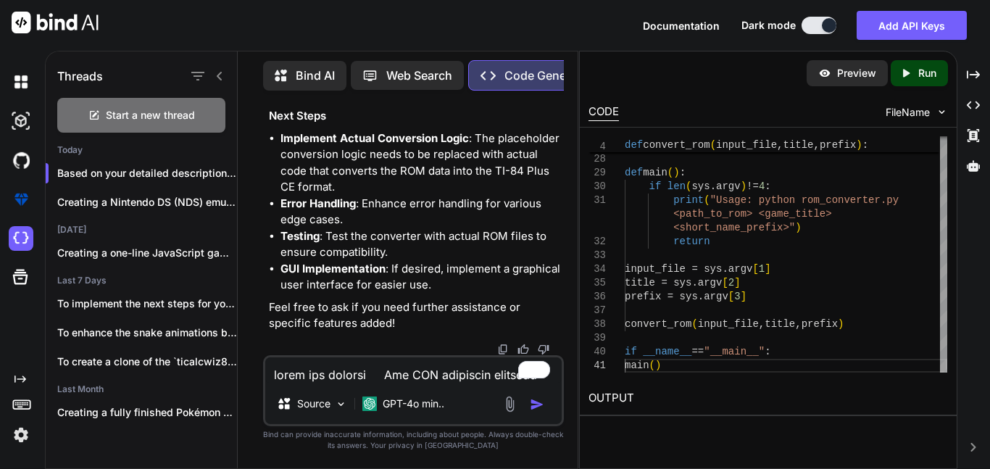
scroll to position [2278, 0]
click at [402, 377] on textarea "To enrich screen reader interactions, please activate Accessibility in Grammarl…" at bounding box center [413, 370] width 296 height 26
paste textarea "Input: The converter takes a standard Game Boy or Game Boy Color ROM file as in…"
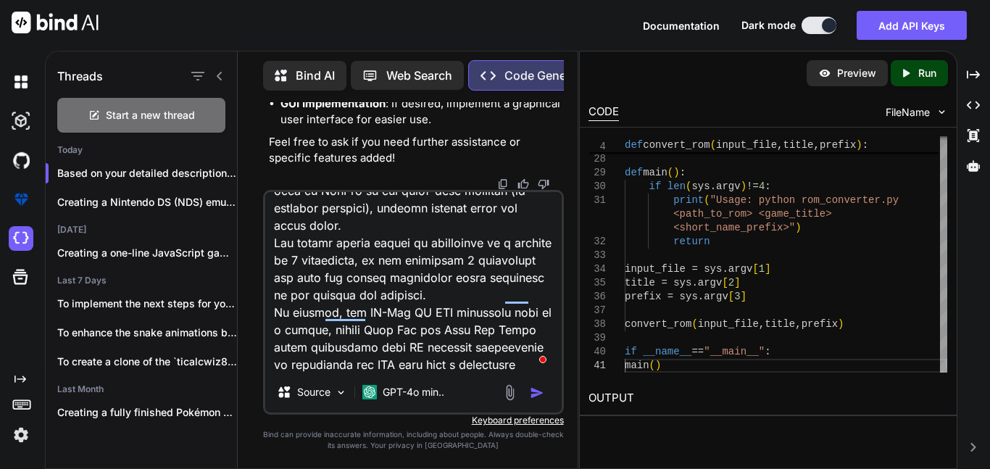
type textarea "heres the conversion logic Input: The converter takes a standard Game Boy or Ga…"
click at [530, 392] on img "button" at bounding box center [537, 392] width 14 height 14
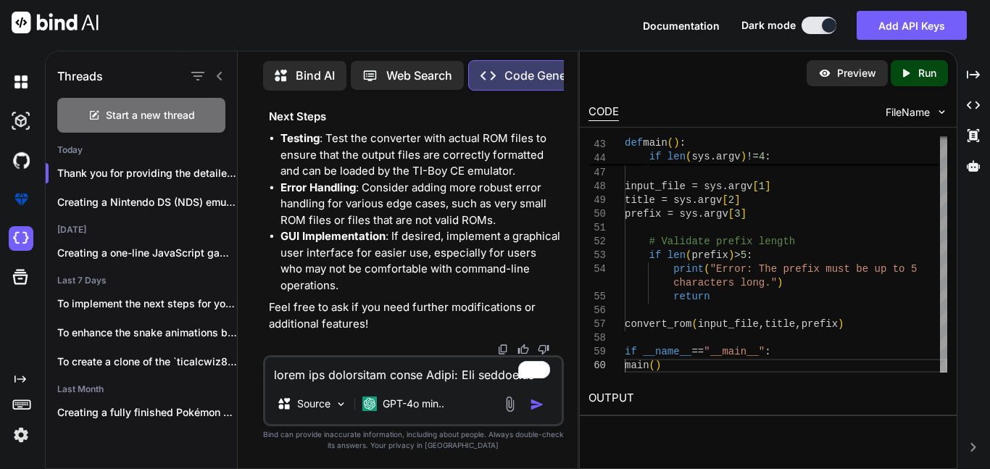
scroll to position [4691, 0]
click at [373, 371] on textarea "To enrich screen reader interactions, please activate Accessibility in Grammarl…" at bounding box center [413, 370] width 296 height 26
type textarea "make this for a browser"
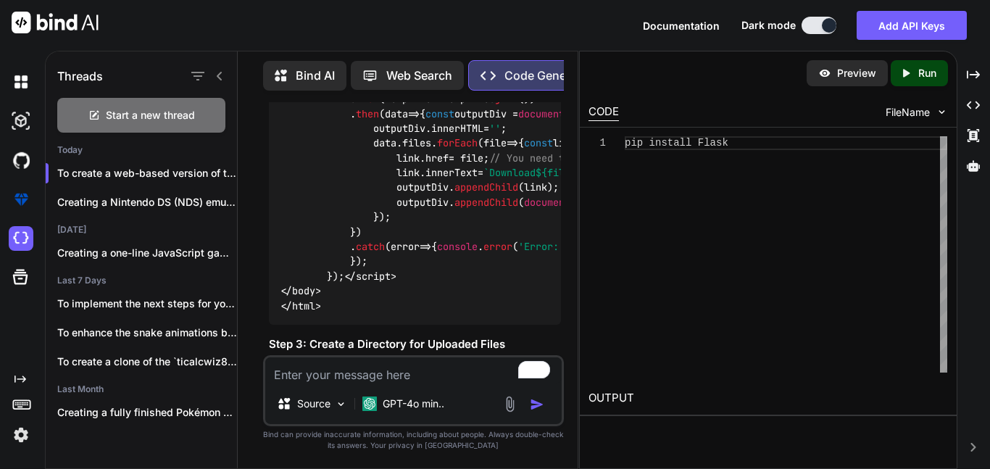
scroll to position [5467, 0]
click at [672, 147] on div "pip install Flask" at bounding box center [786, 254] width 322 height 236
click at [753, 141] on div "pip install Flask" at bounding box center [786, 254] width 322 height 236
click at [907, 74] on icon at bounding box center [906, 73] width 7 height 8
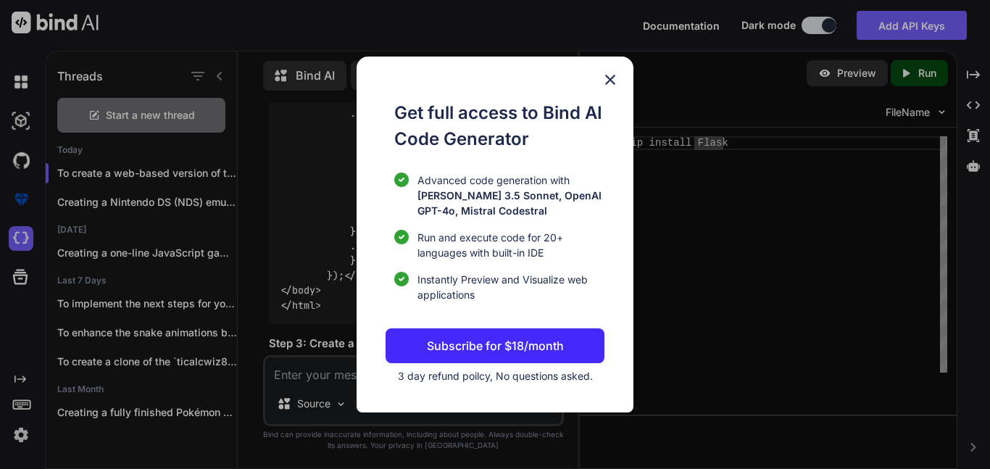
click at [609, 78] on img at bounding box center [609, 79] width 17 height 17
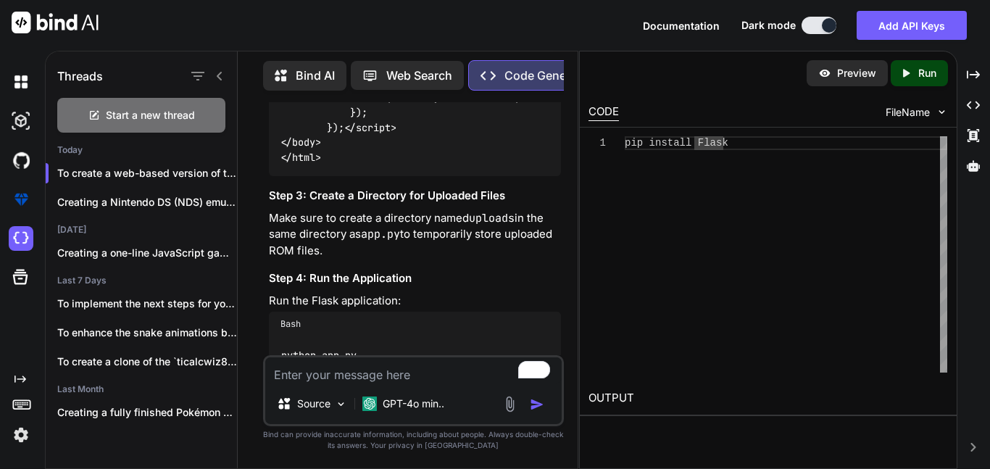
scroll to position [5619, 0]
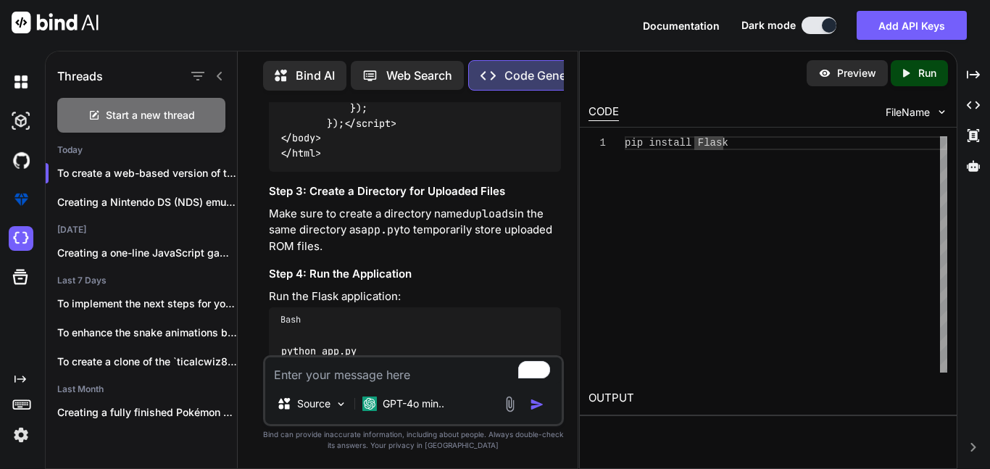
click at [367, 370] on textarea "To enrich screen reader interactions, please activate Accessibility in Grammarl…" at bounding box center [413, 370] width 296 height 26
type textarea "u"
type textarea "make it withought python"
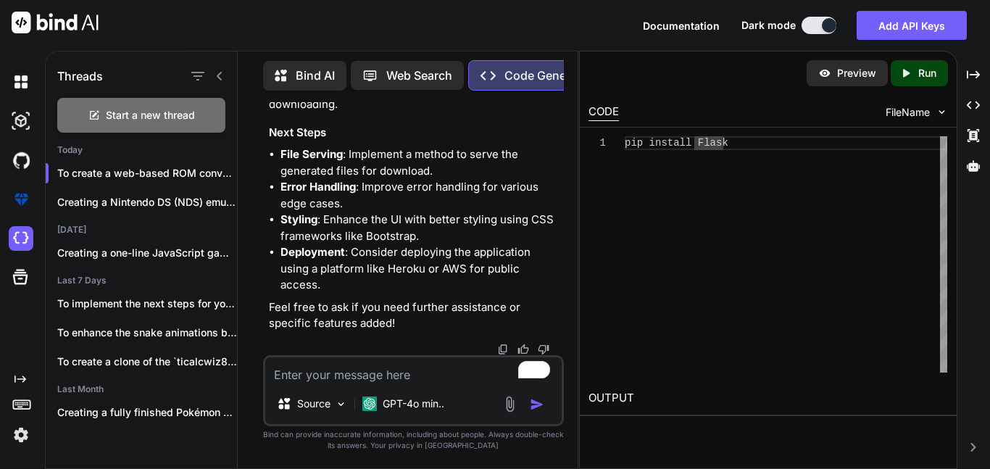
scroll to position [10752, 0]
click at [380, 377] on textarea "To enrich screen reader interactions, please activate Accessibility in Grammarl…" at bounding box center [413, 370] width 296 height 26
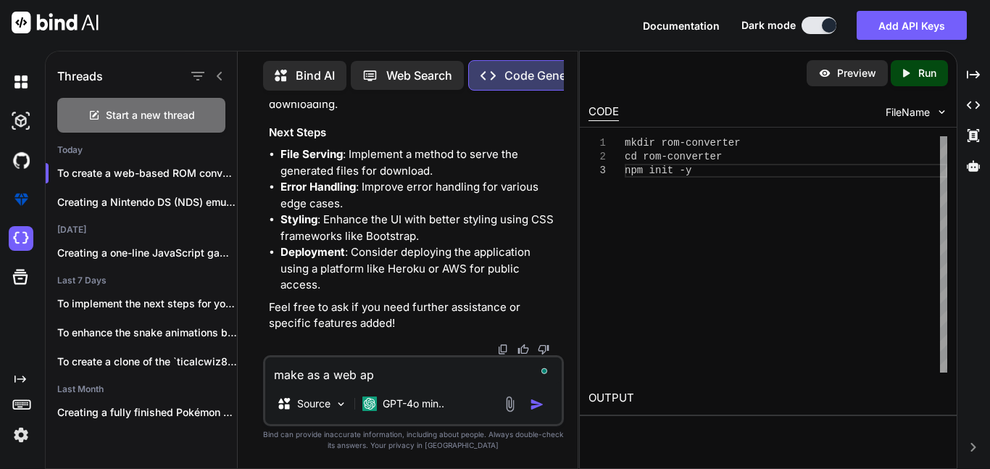
type textarea "make as a web app"
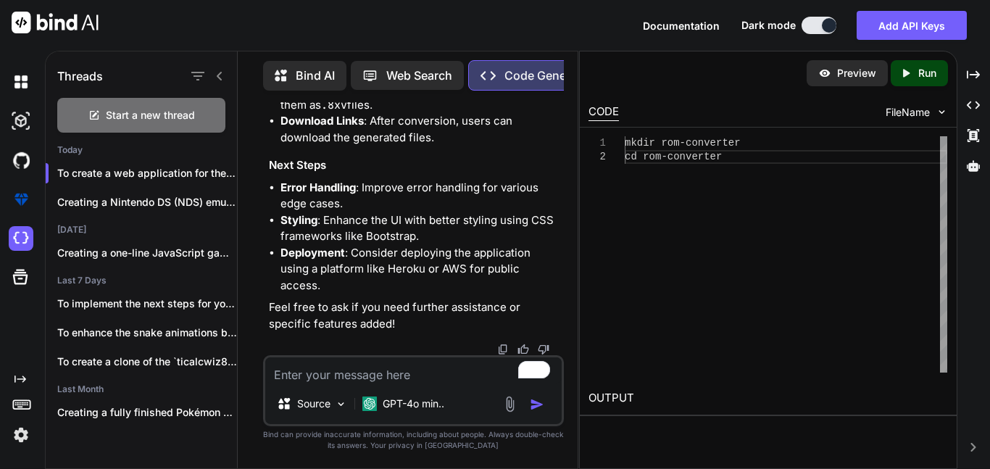
scroll to position [13769, 0]
click at [356, 366] on textarea "To enrich screen reader interactions, please activate Accessibility in Grammarl…" at bounding box center [413, 370] width 296 height 26
type textarea "u"
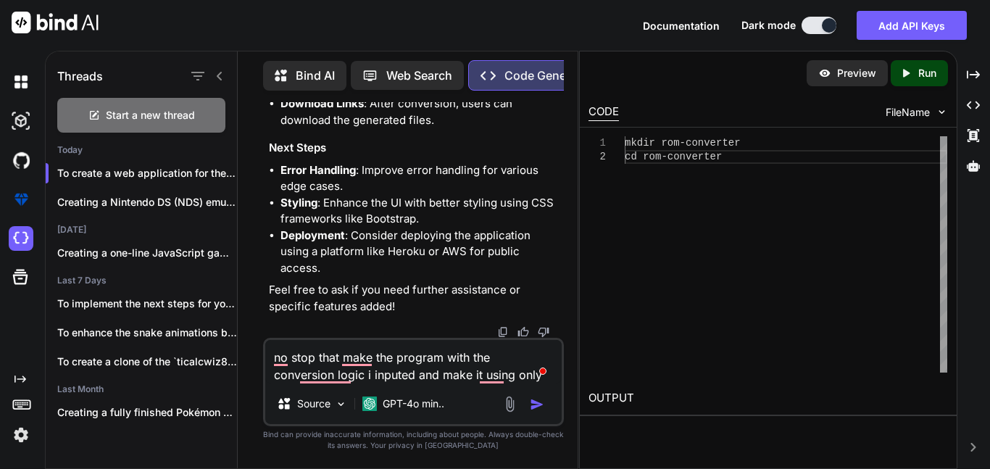
scroll to position [13803, 0]
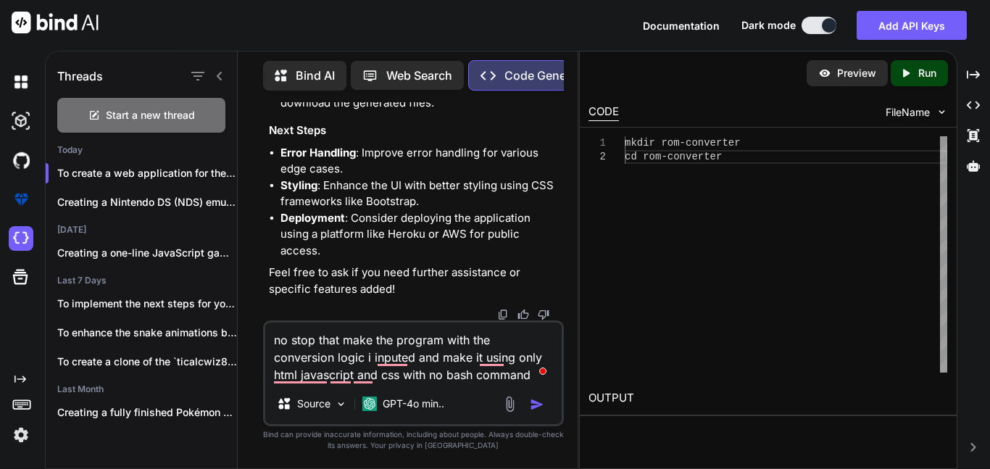
type textarea "no stop that make the program with the conversion logic i inputed and make it u…"
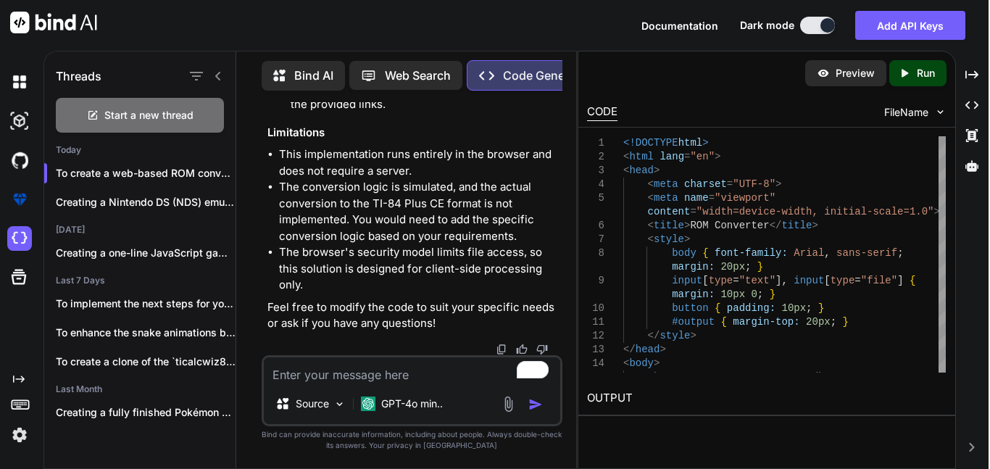
scroll to position [16152, 0]
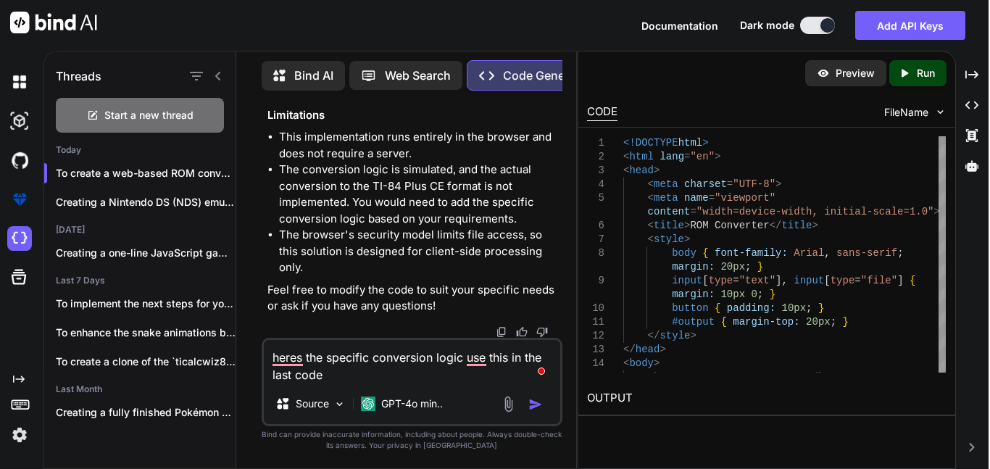
paste textarea "The TI-Boy CE ROM converter transforms Game Boy and Game Boy Color ROM files in…"
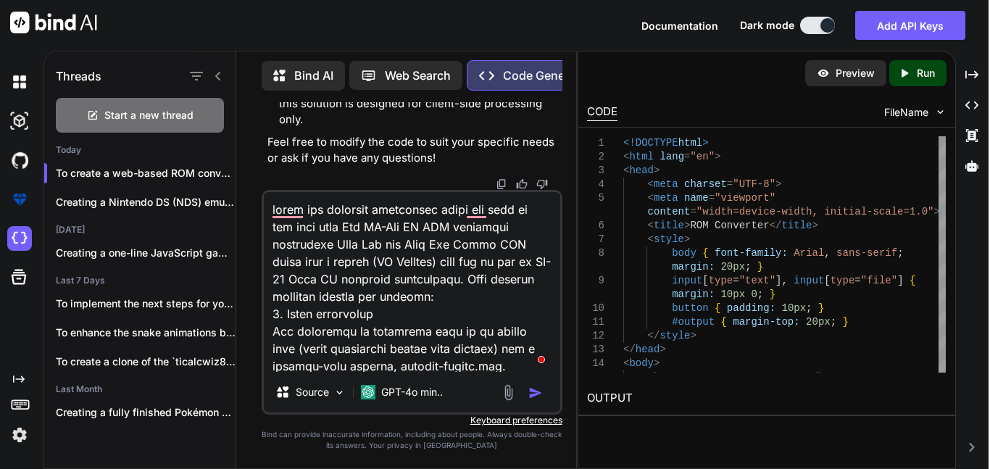
scroll to position [540, 0]
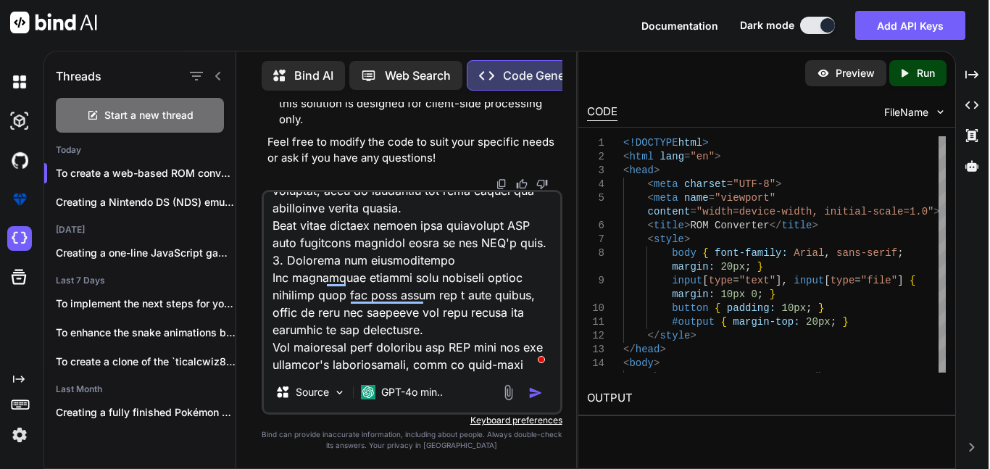
type textarea "heres the specific conversion logic use this in the last code The TI-Boy CE ROM…"
click at [535, 396] on img "button" at bounding box center [535, 392] width 14 height 14
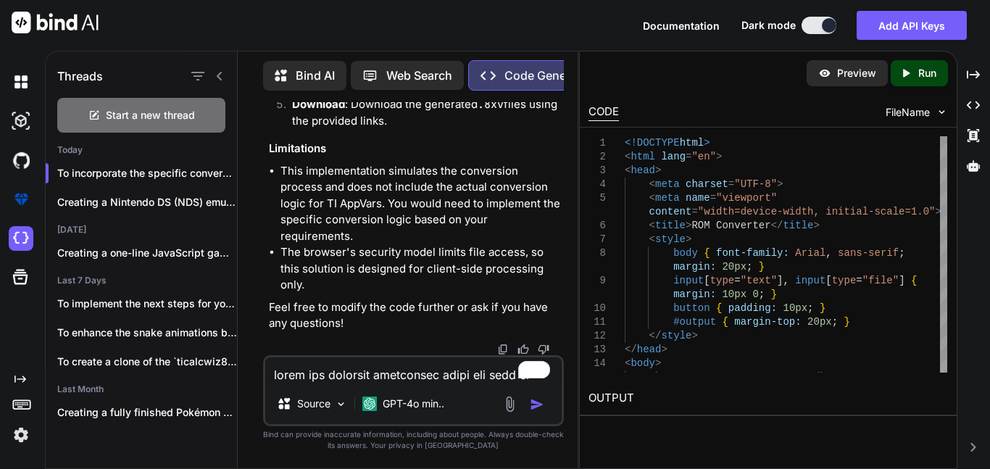
scroll to position [17041, 0]
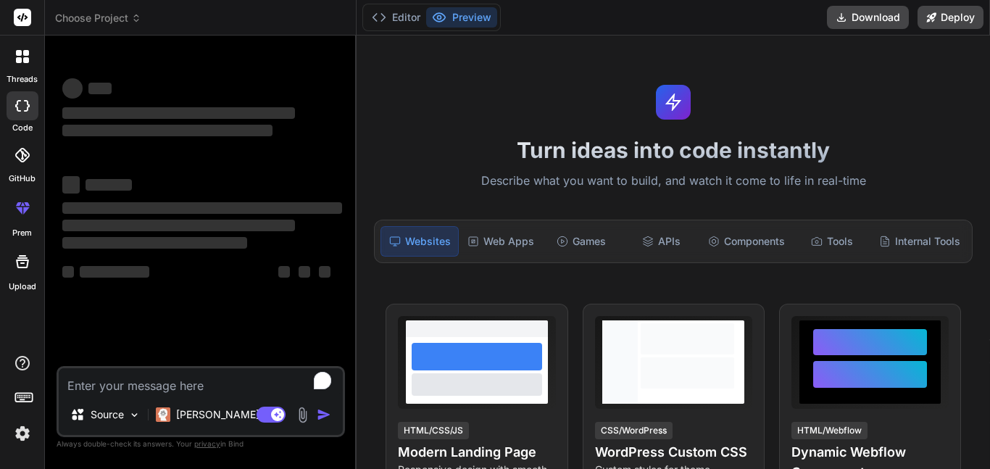
type textarea "x"
